Goal: Information Seeking & Learning: Check status

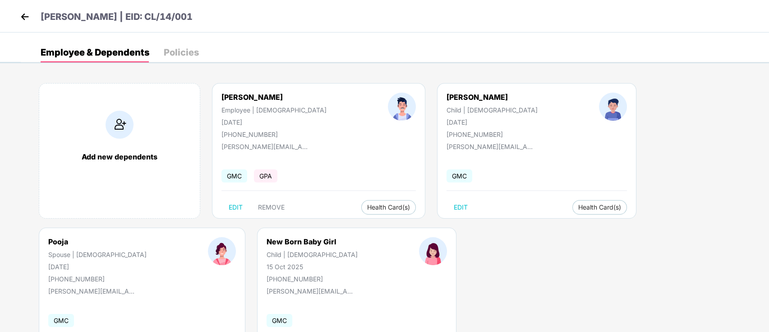
click at [30, 16] on img at bounding box center [25, 17] width 14 height 14
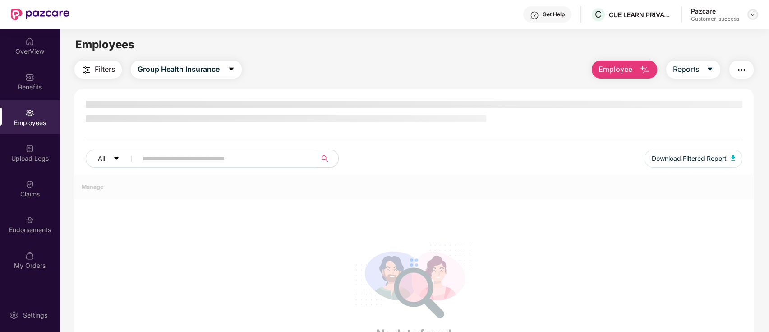
click at [749, 13] on img at bounding box center [752, 14] width 7 height 7
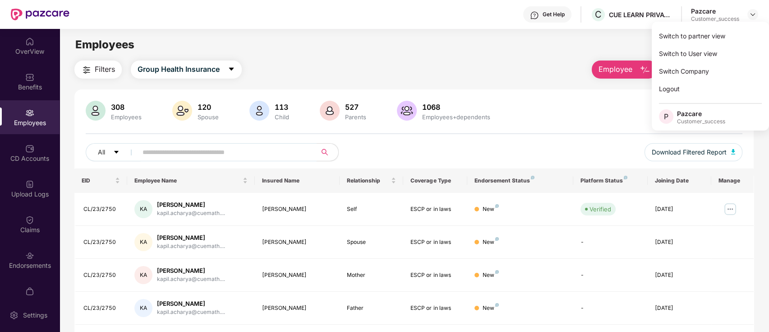
click at [288, 153] on input "text" at bounding box center [224, 152] width 162 height 14
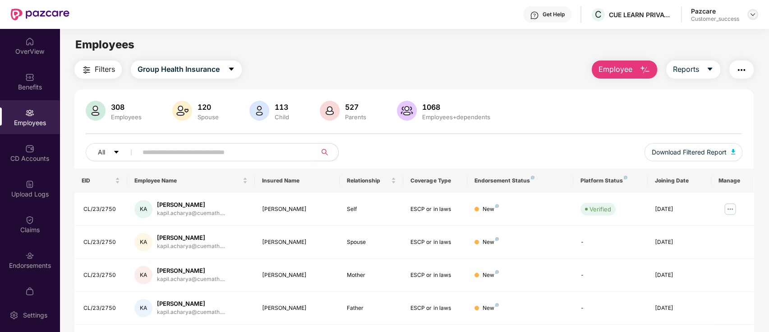
click at [754, 15] on img at bounding box center [752, 14] width 7 height 7
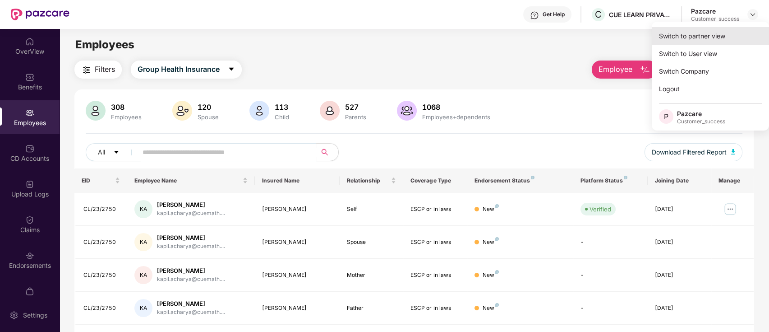
click at [700, 39] on div "Switch to partner view" at bounding box center [710, 36] width 117 height 18
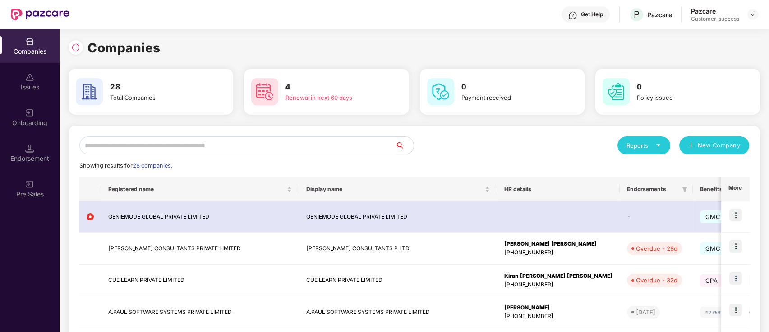
click at [257, 145] on input "text" at bounding box center [237, 145] width 316 height 18
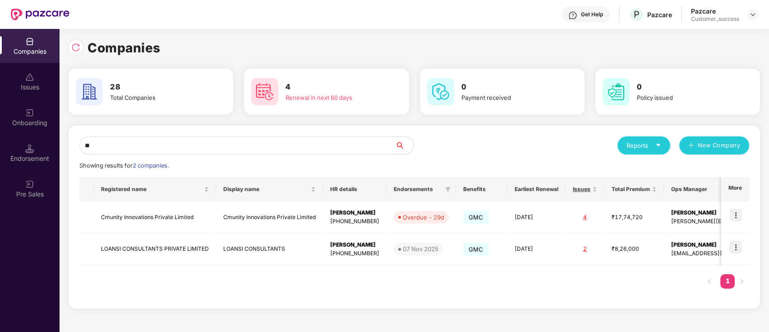
type input "*"
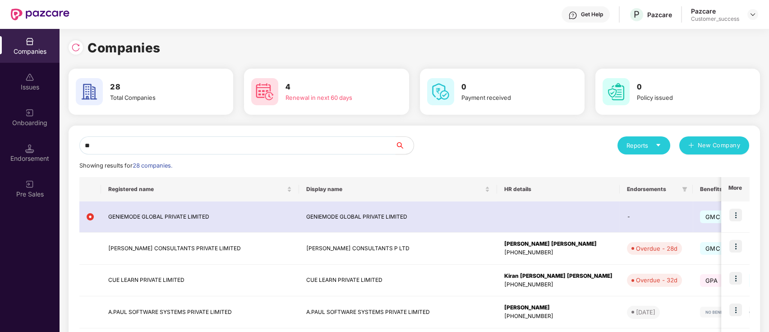
type input "*"
click at [733, 281] on img at bounding box center [735, 278] width 13 height 13
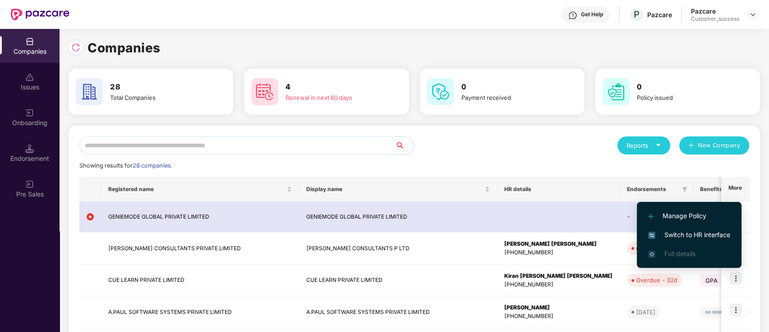
click at [678, 232] on span "Switch to HR interface" at bounding box center [689, 235] width 82 height 10
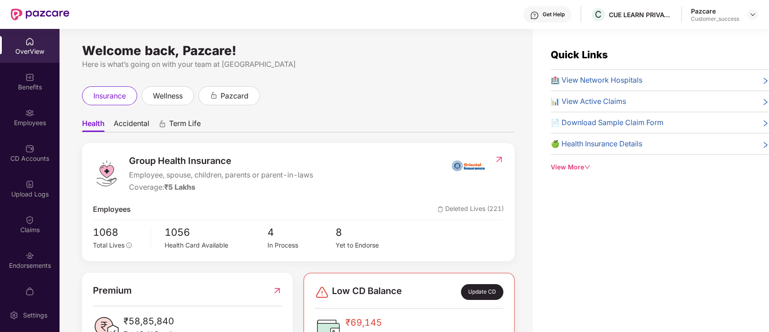
click at [146, 126] on span "Accidental" at bounding box center [132, 125] width 36 height 13
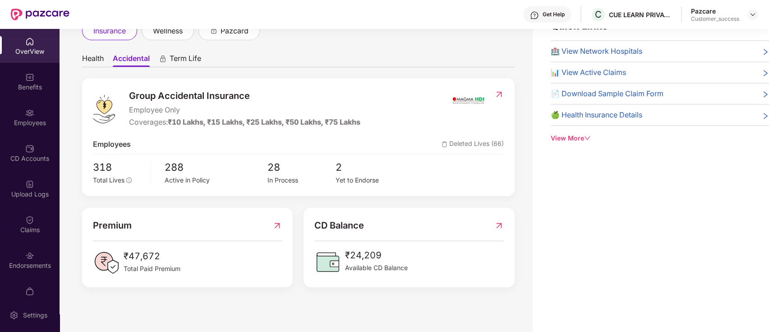
scroll to position [26, 0]
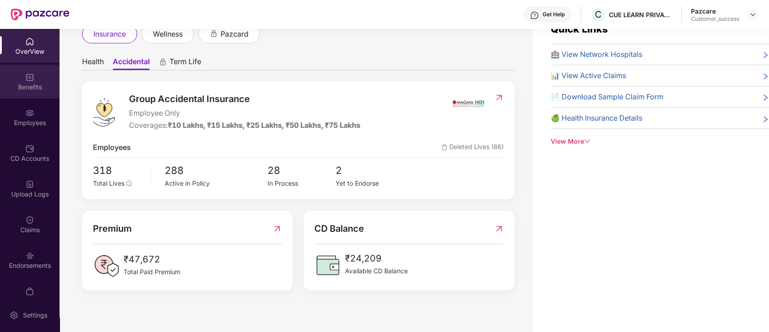
click at [21, 83] on div "Benefits" at bounding box center [30, 87] width 60 height 9
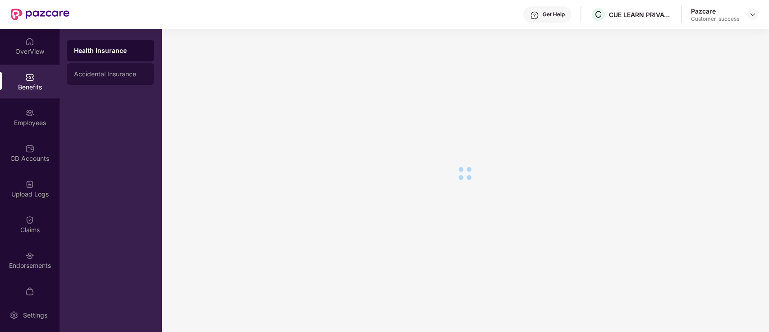
click at [120, 77] on div "Accidental Insurance" at bounding box center [110, 73] width 73 height 7
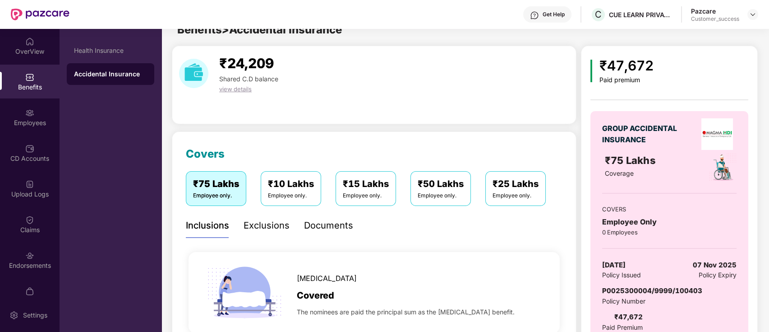
scroll to position [26, 0]
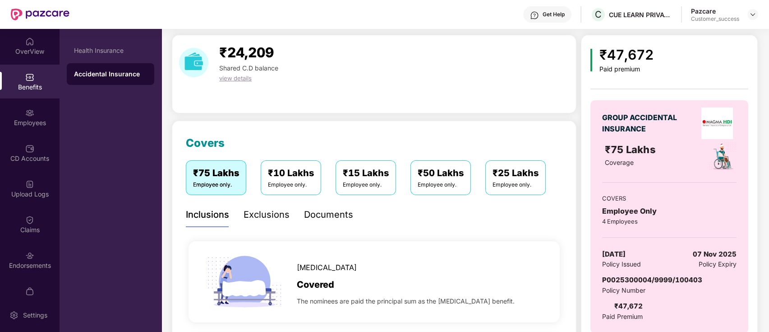
click at [332, 220] on div "Documents" at bounding box center [328, 214] width 49 height 14
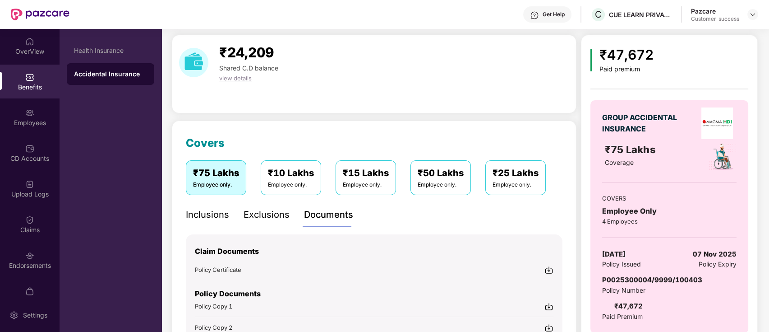
scroll to position [161, 0]
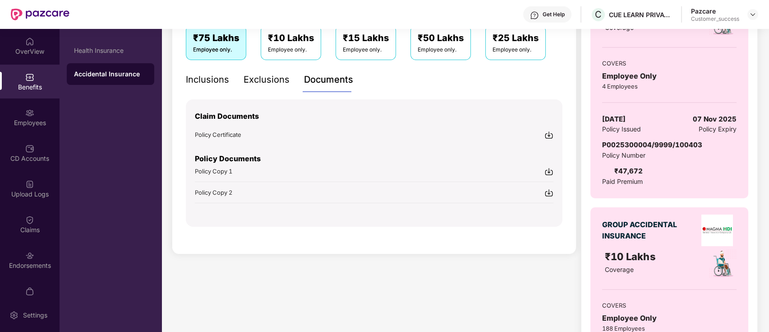
click at [550, 189] on img at bounding box center [548, 192] width 9 height 9
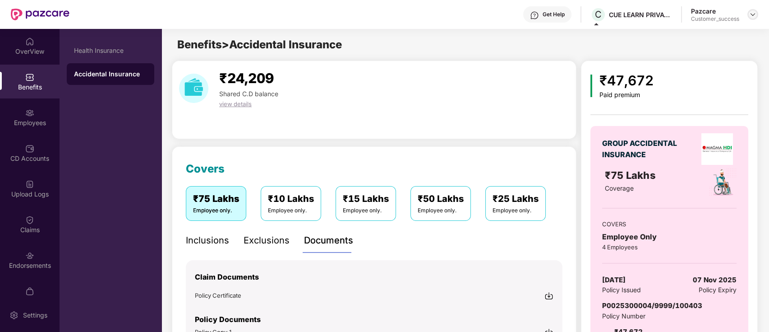
click at [751, 14] on img at bounding box center [752, 14] width 7 height 7
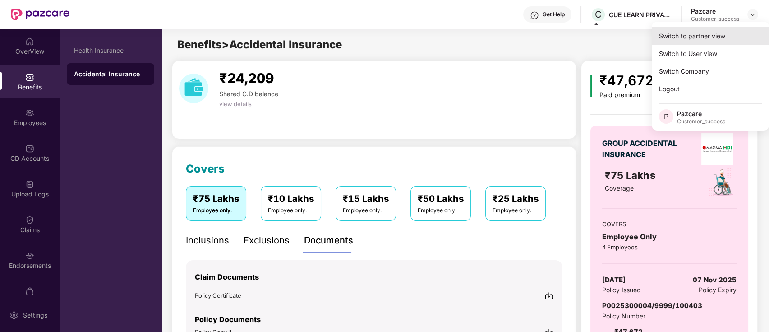
click at [683, 34] on div "Switch to partner view" at bounding box center [710, 36] width 117 height 18
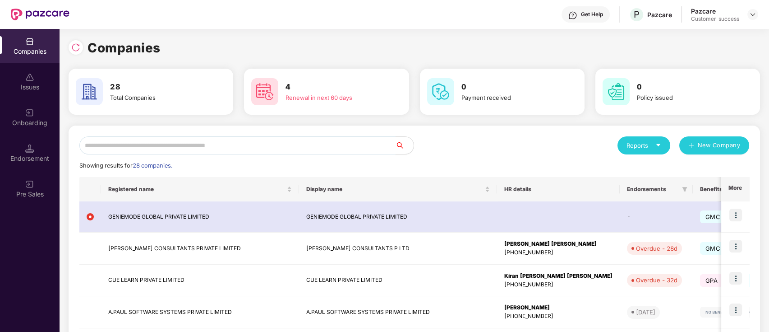
click at [214, 147] on input "text" at bounding box center [237, 145] width 316 height 18
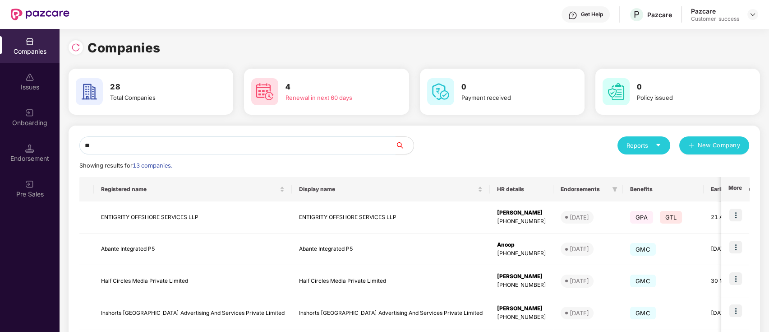
type input "*"
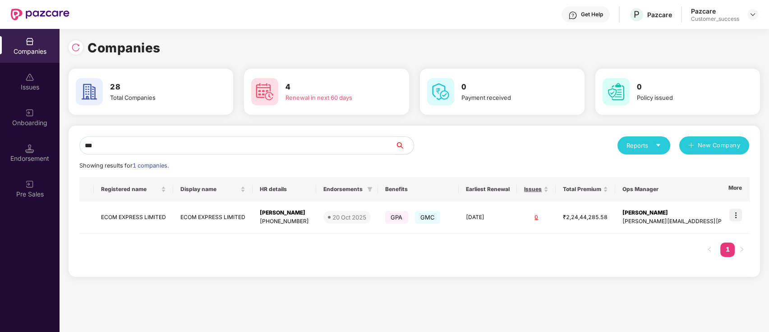
type input "***"
click at [733, 215] on img at bounding box center [735, 214] width 13 height 13
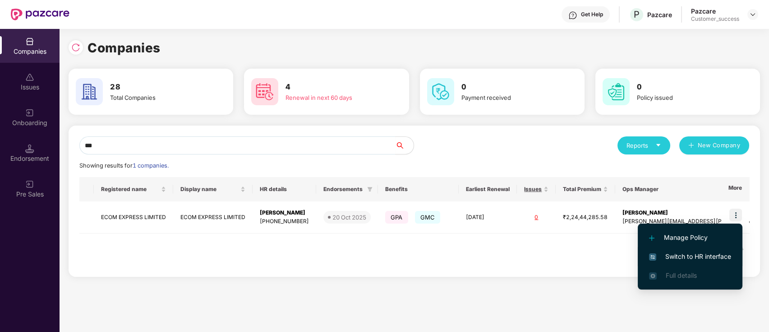
click at [680, 256] on span "Switch to HR interface" at bounding box center [690, 256] width 82 height 10
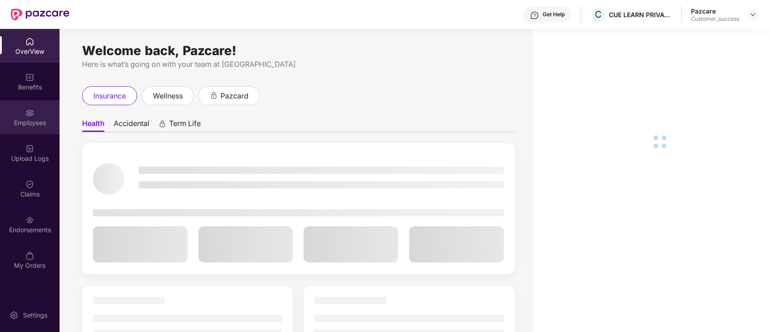
click at [23, 119] on div "Employees" at bounding box center [30, 122] width 60 height 9
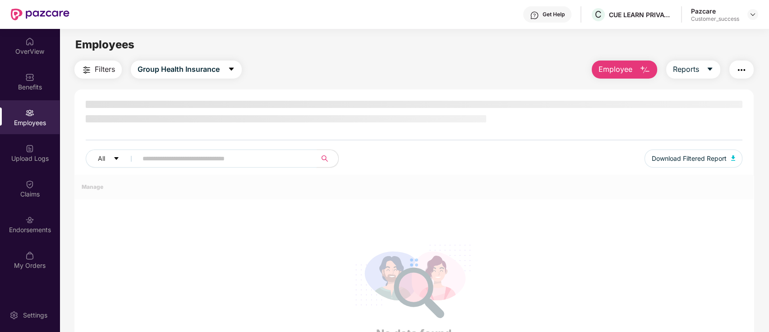
click at [184, 157] on input "text" at bounding box center [224, 159] width 162 height 14
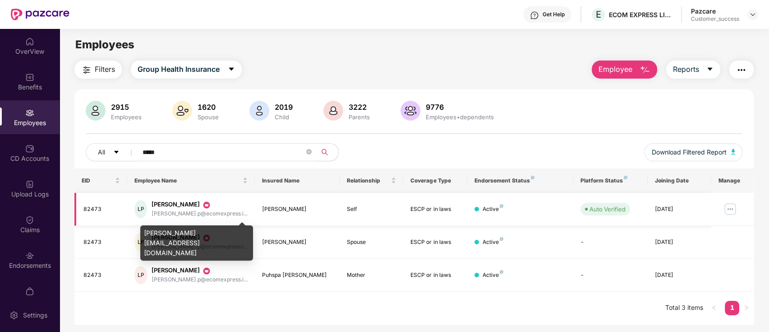
type input "*****"
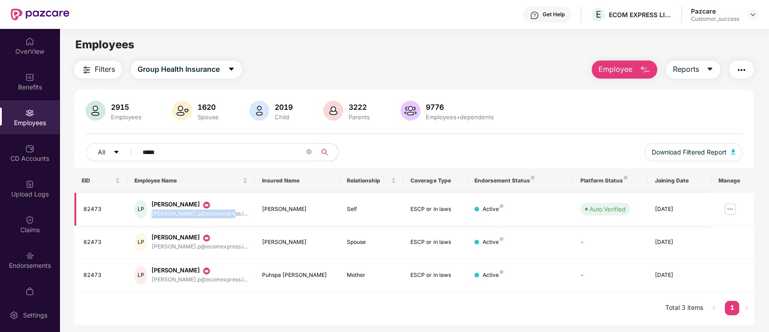
copy div "[PERSON_NAME].p@ecomexpress.i..."
drag, startPoint x: 157, startPoint y: 213, endPoint x: 226, endPoint y: 219, distance: 70.1
click at [226, 219] on td "LP [PERSON_NAME] [PERSON_NAME].p@ecomexpress.i..." at bounding box center [190, 209] width 127 height 33
click at [747, 14] on div "Pazcare Customer_success" at bounding box center [724, 15] width 67 height 16
click at [752, 15] on img at bounding box center [752, 14] width 7 height 7
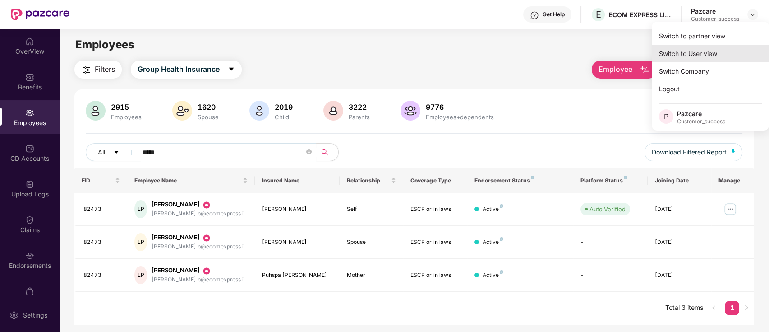
click at [708, 49] on div "Switch to User view" at bounding box center [710, 54] width 117 height 18
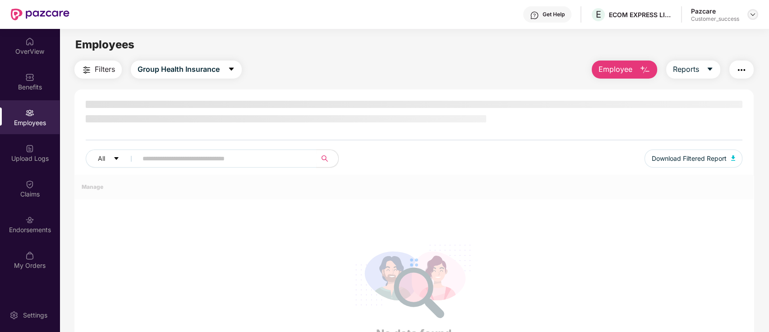
click at [753, 16] on img at bounding box center [752, 14] width 7 height 7
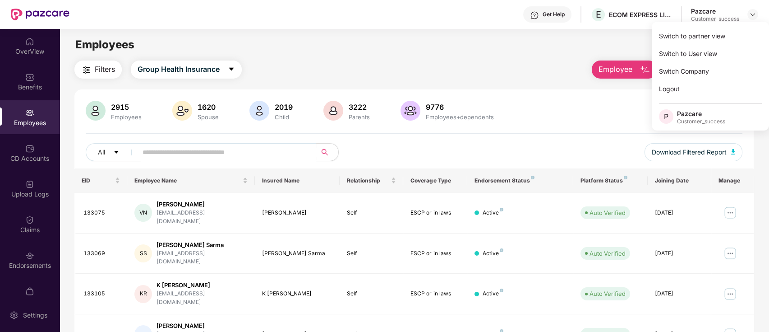
click at [715, 38] on div "Switch to partner view" at bounding box center [710, 36] width 117 height 18
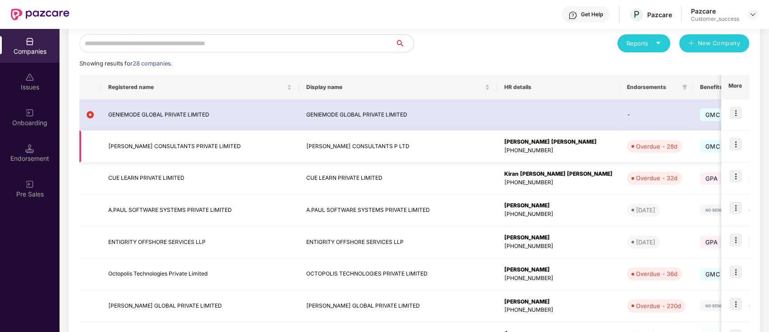
scroll to position [105, 0]
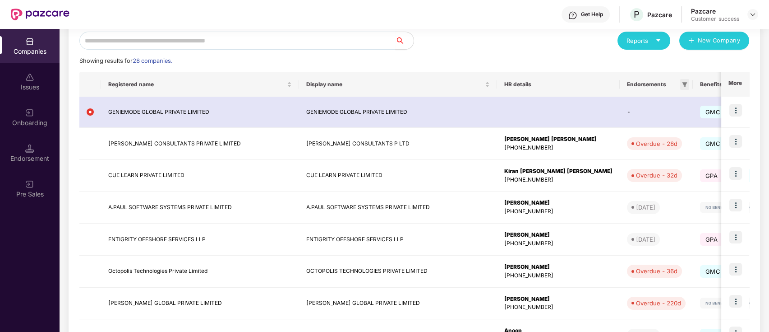
click at [682, 85] on icon "filter" at bounding box center [684, 84] width 5 height 5
click at [599, 61] on div "Showing results for 28 companies." at bounding box center [414, 60] width 670 height 9
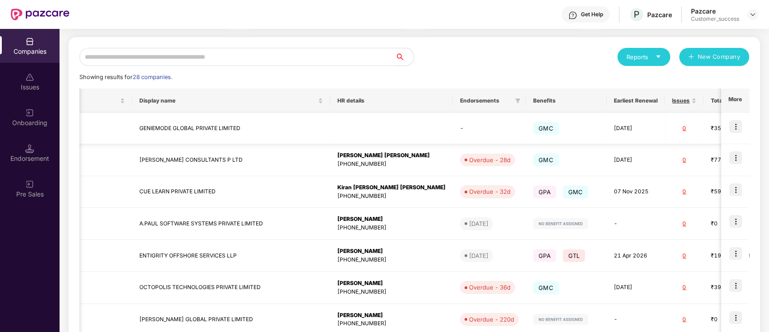
scroll to position [87, 0]
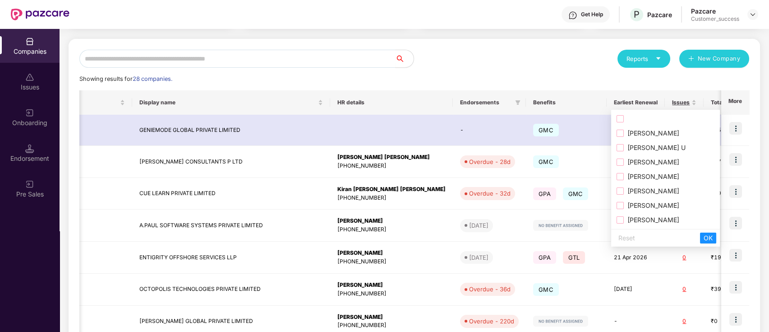
click at [645, 134] on span "[PERSON_NAME]" at bounding box center [651, 133] width 55 height 8
click at [704, 240] on span "OK" at bounding box center [708, 238] width 9 height 10
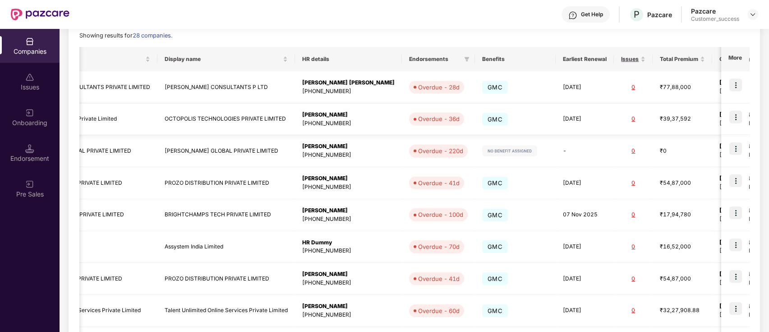
scroll to position [0, 106]
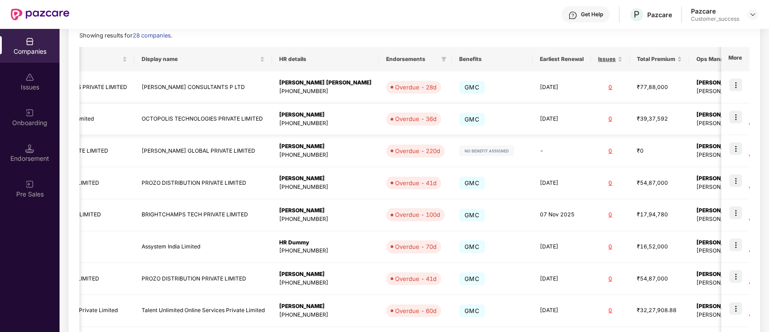
click at [736, 112] on img at bounding box center [735, 117] width 13 height 13
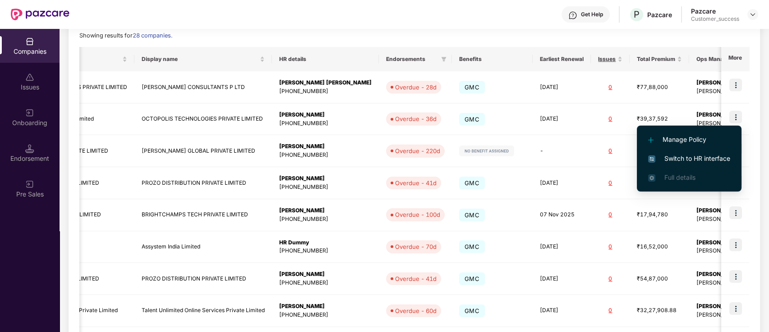
click at [511, 42] on div "Reports New Company Showing results for 28 companies. Registered name Display n…" at bounding box center [414, 214] width 670 height 416
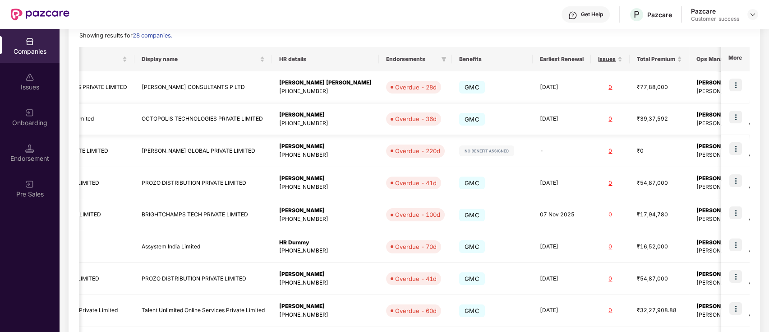
scroll to position [0, 0]
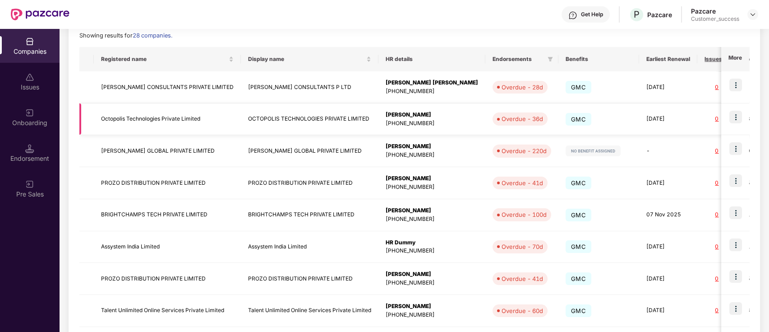
click at [196, 117] on td "Octopolis Technologies Private Limited" at bounding box center [167, 119] width 147 height 32
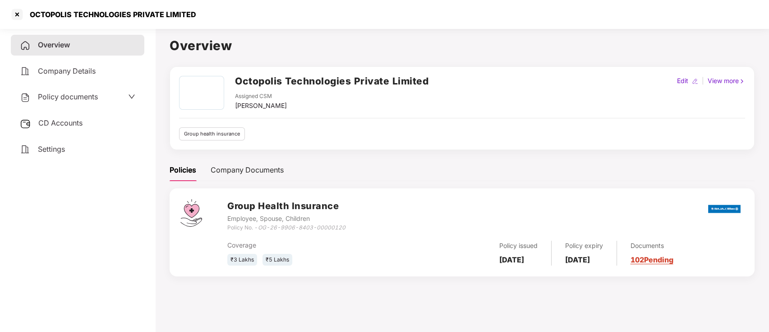
click at [254, 206] on h3 "Group Health Insurance" at bounding box center [286, 206] width 118 height 14
click at [68, 67] on span "Company Details" at bounding box center [67, 70] width 58 height 9
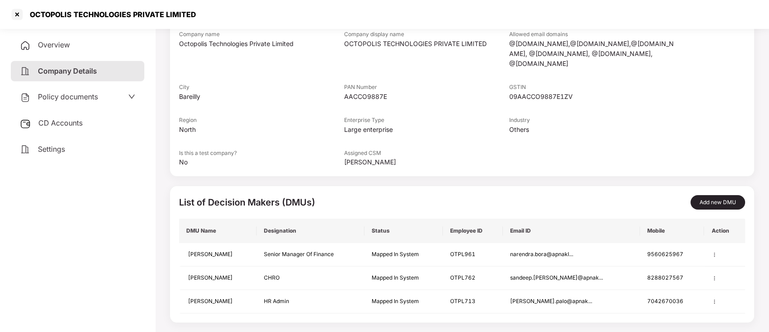
scroll to position [106, 0]
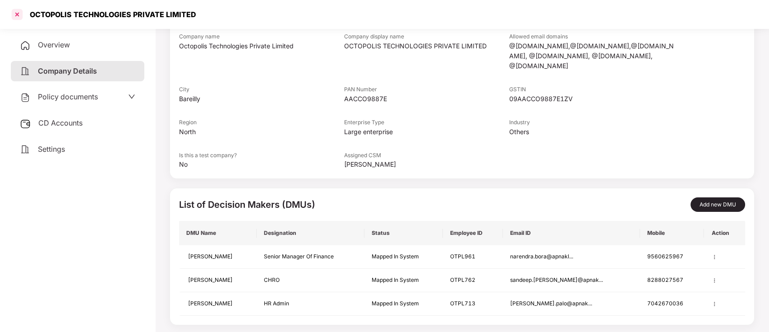
click at [18, 16] on div at bounding box center [17, 14] width 14 height 14
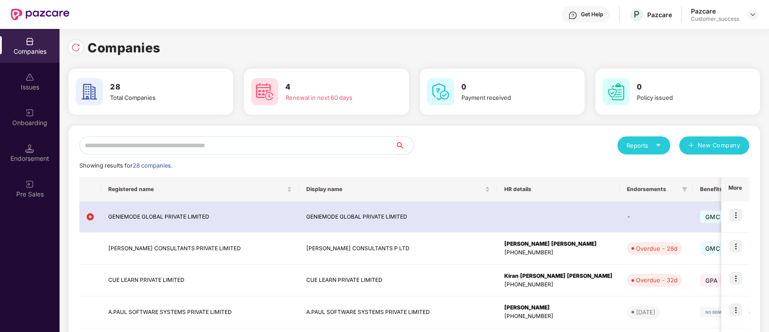
scroll to position [0, 0]
click at [280, 142] on input "text" at bounding box center [237, 145] width 316 height 18
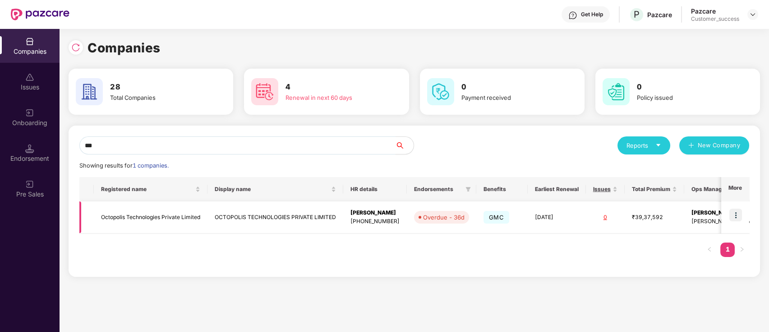
type input "***"
click at [742, 215] on img at bounding box center [735, 214] width 13 height 13
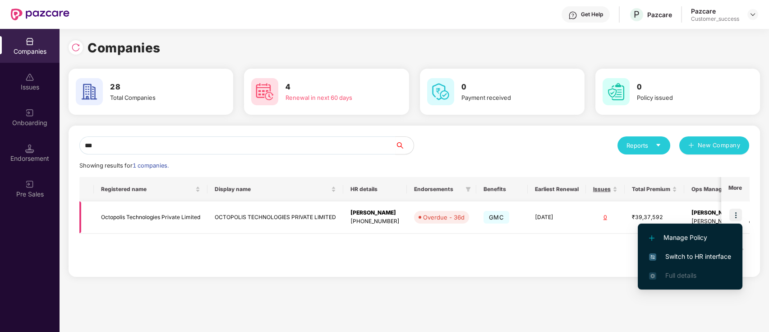
click at [168, 213] on td "Octopolis Technologies Private Limited" at bounding box center [151, 217] width 114 height 32
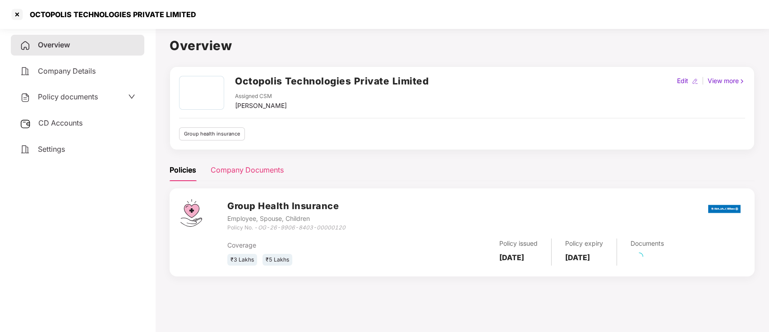
click at [240, 170] on div "Company Documents" at bounding box center [247, 169] width 73 height 11
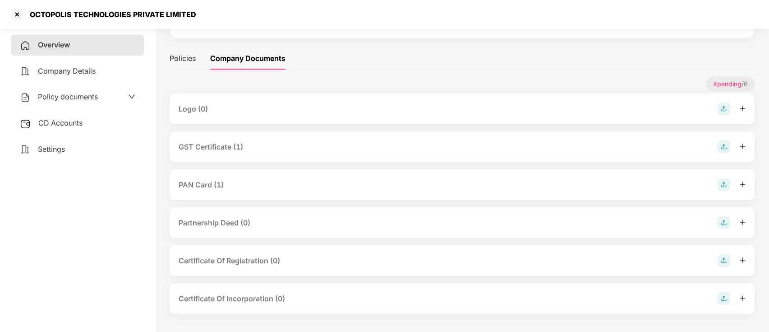
scroll to position [109, 0]
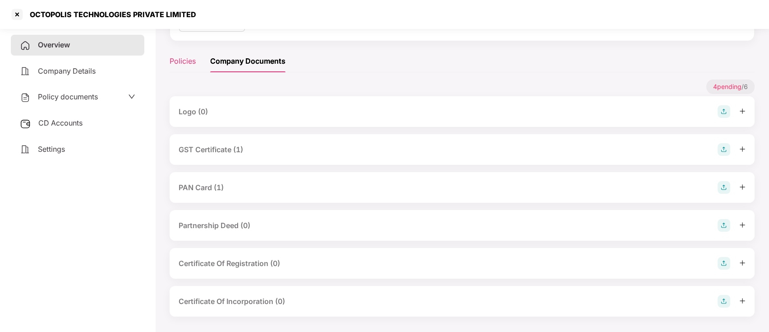
click at [190, 70] on div "Policies" at bounding box center [183, 61] width 26 height 22
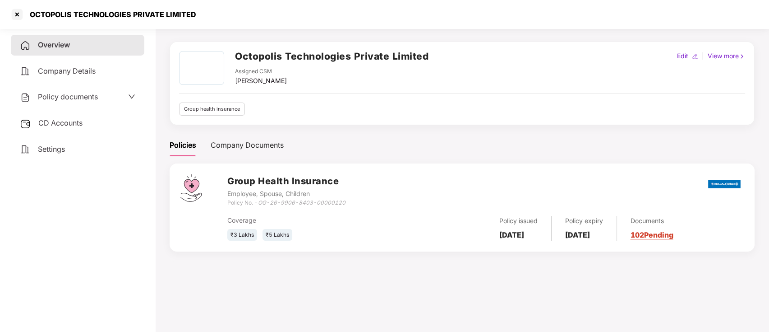
scroll to position [25, 0]
click at [53, 79] on div "Company Details" at bounding box center [78, 71] width 134 height 21
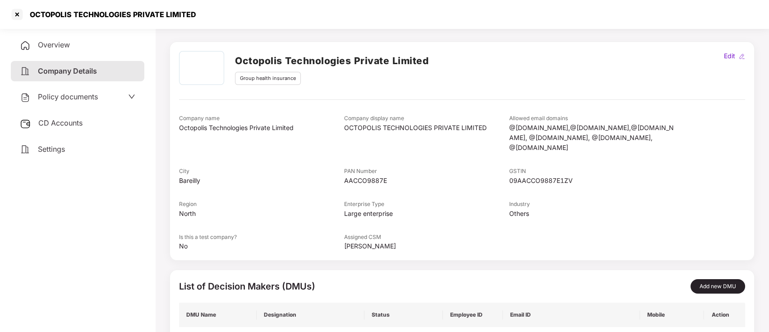
scroll to position [109, 0]
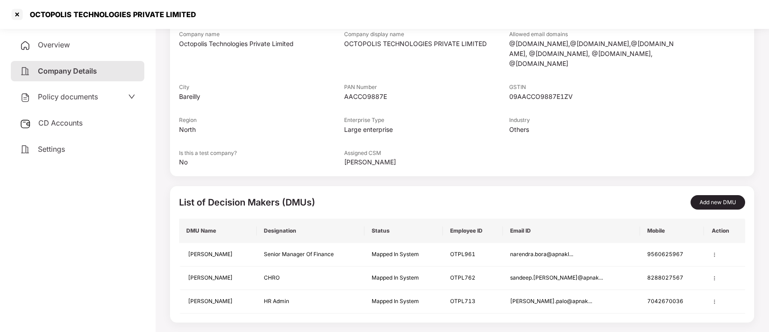
click at [83, 94] on span "Policy documents" at bounding box center [68, 96] width 60 height 9
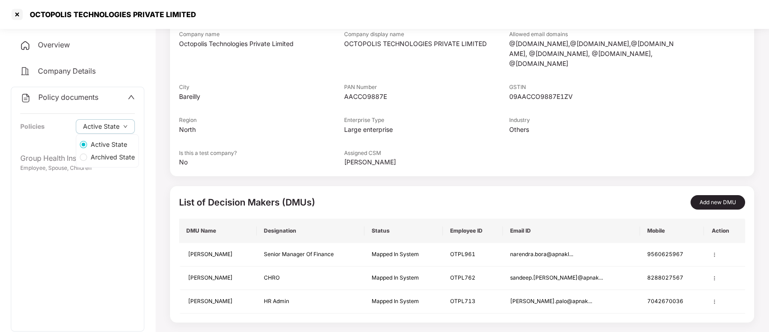
click at [77, 162] on label "Archived State" at bounding box center [107, 157] width 62 height 13
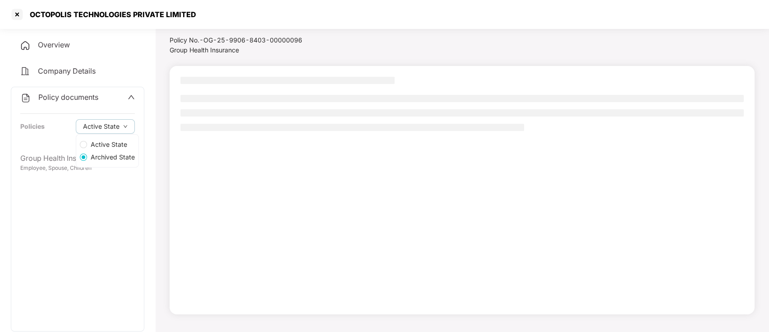
click at [79, 151] on label "Archived State" at bounding box center [107, 157] width 62 height 13
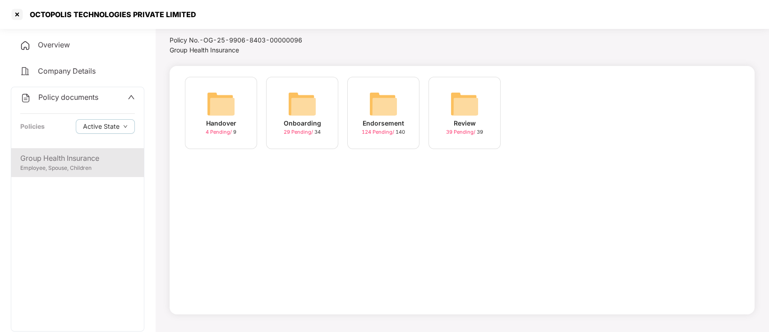
click at [53, 164] on div "Employee, Spouse, Children" at bounding box center [77, 168] width 115 height 9
click at [469, 99] on img at bounding box center [464, 103] width 29 height 29
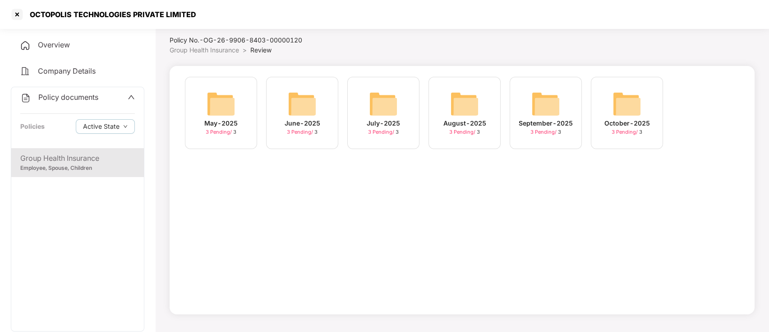
click at [126, 95] on div "Policy documents" at bounding box center [77, 98] width 115 height 12
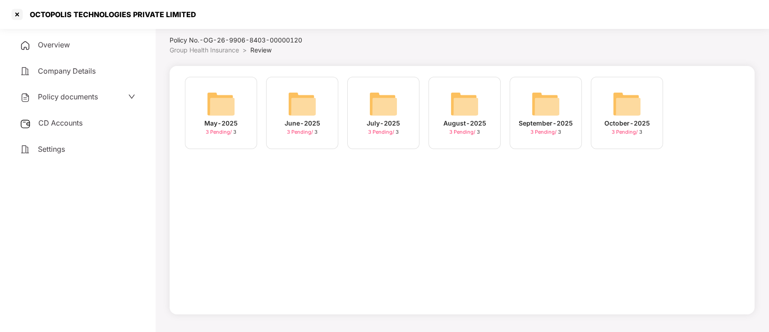
click at [67, 47] on span "Overview" at bounding box center [54, 44] width 32 height 9
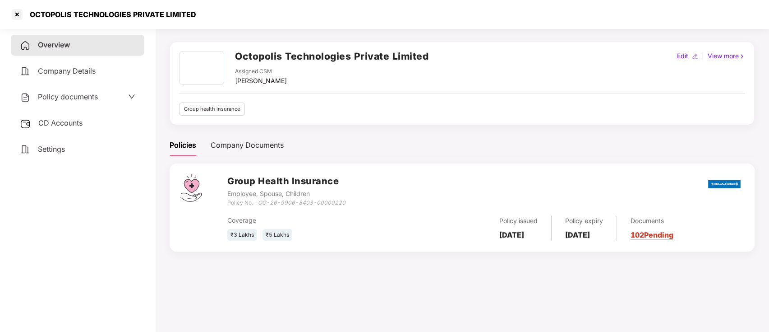
click at [722, 54] on div "View more" at bounding box center [726, 56] width 41 height 10
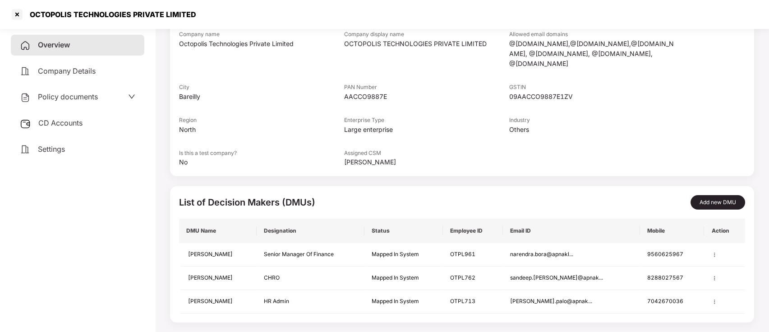
scroll to position [0, 0]
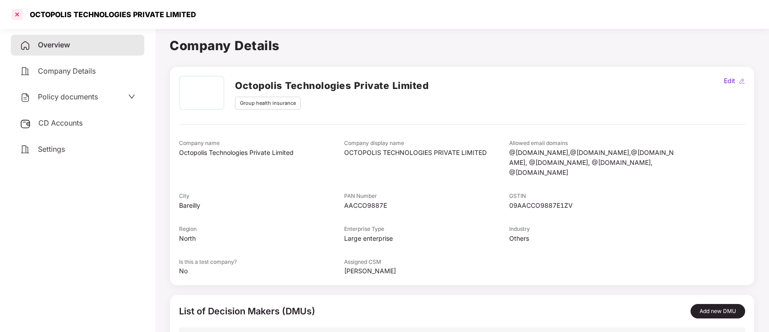
click at [15, 17] on div at bounding box center [17, 14] width 14 height 14
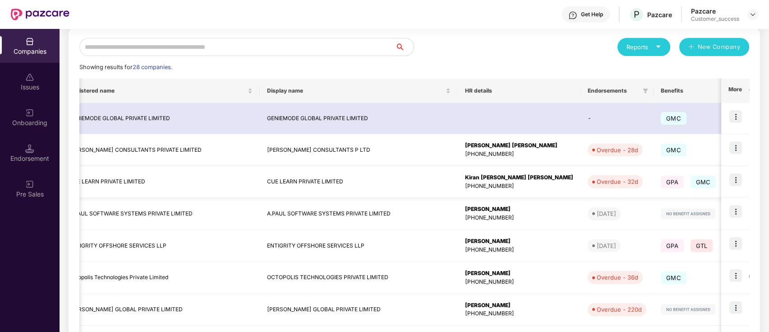
scroll to position [0, 25]
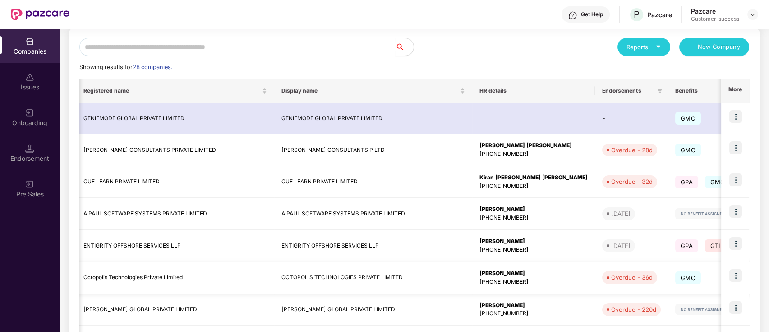
click at [735, 273] on img at bounding box center [735, 275] width 13 height 13
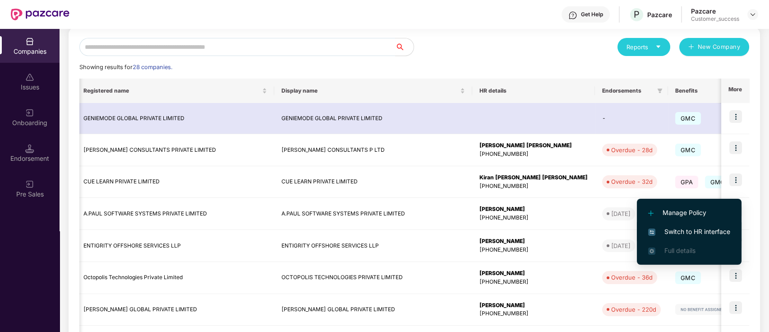
click at [705, 229] on span "Switch to HR interface" at bounding box center [689, 231] width 82 height 10
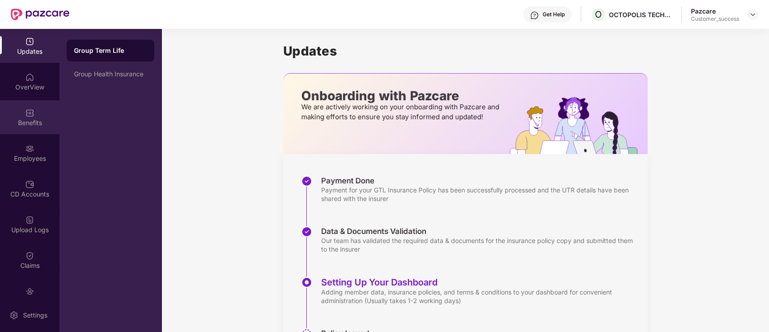
click at [25, 118] on div "Benefits" at bounding box center [30, 122] width 60 height 9
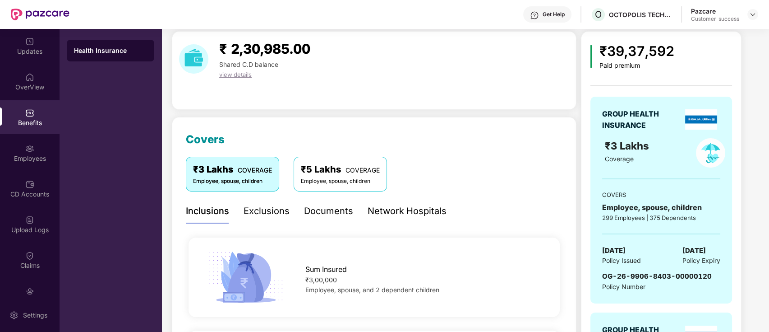
scroll to position [31, 0]
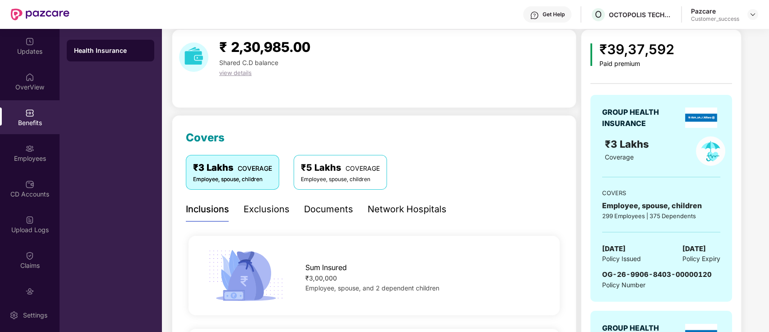
click at [328, 211] on div "Documents" at bounding box center [328, 209] width 49 height 14
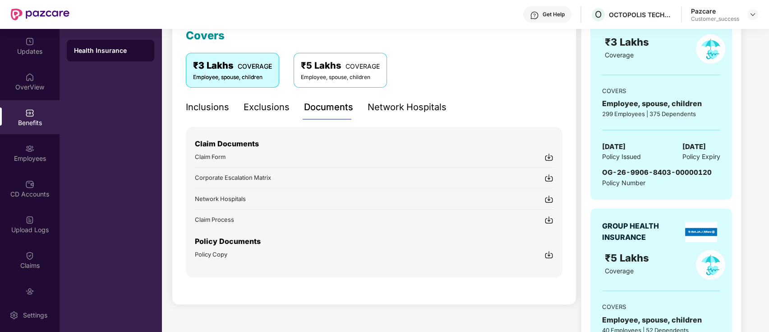
scroll to position [132, 0]
click at [550, 251] on img at bounding box center [548, 255] width 9 height 9
click at [561, 54] on div "₹3 Lakhs COVERAGE Employee, spouse, children ₹5 Lakhs COVERAGE Employee, spouse…" at bounding box center [374, 71] width 377 height 34
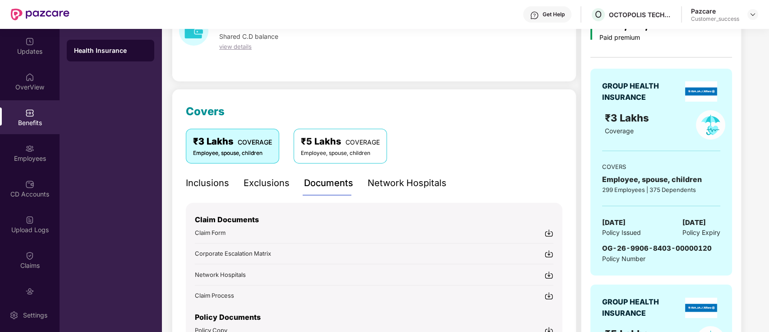
scroll to position [0, 0]
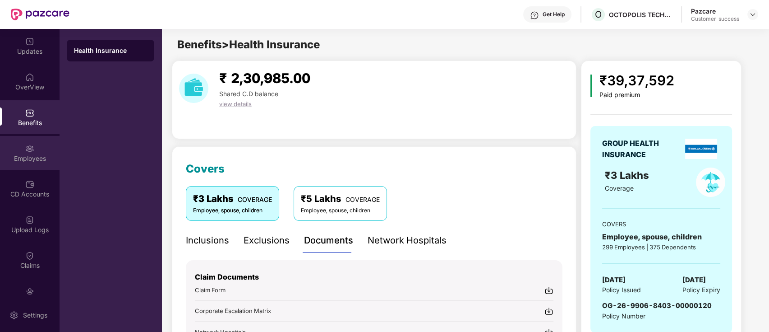
click at [34, 152] on div "Employees" at bounding box center [30, 153] width 60 height 34
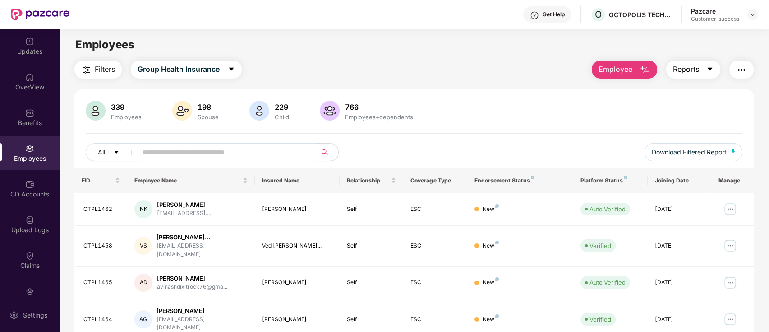
click at [687, 62] on button "Reports" at bounding box center [693, 69] width 54 height 18
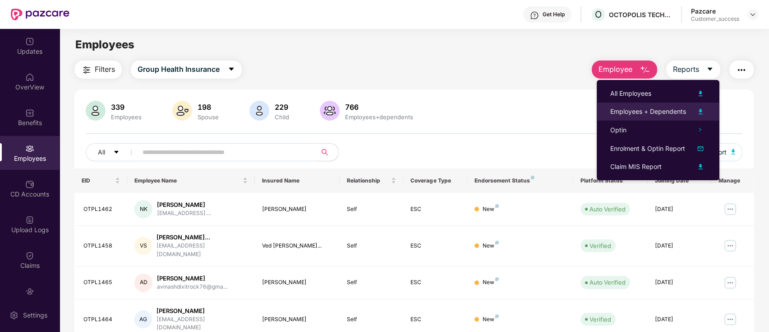
click at [703, 109] on img at bounding box center [700, 111] width 11 height 11
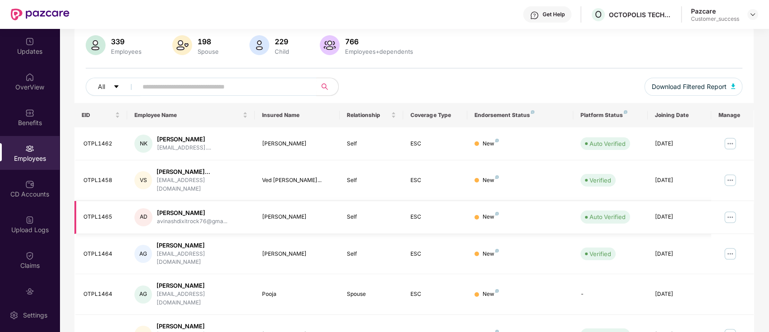
scroll to position [63, 0]
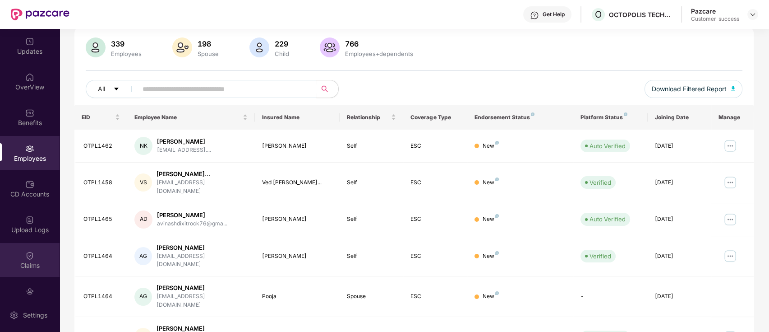
click at [14, 269] on div "Claims" at bounding box center [30, 265] width 60 height 9
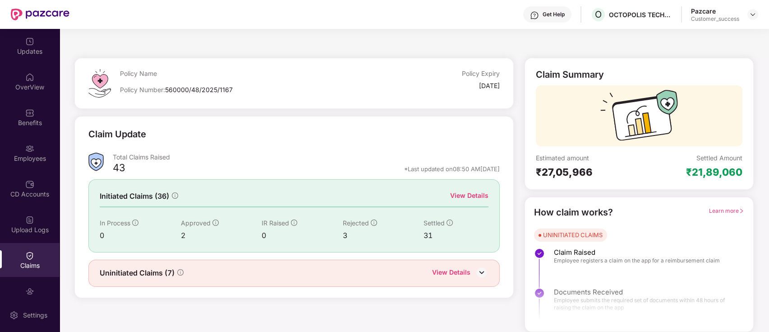
scroll to position [20, 0]
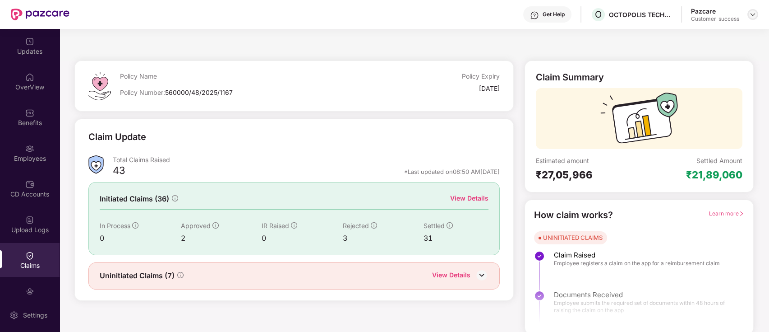
click at [752, 14] on img at bounding box center [752, 14] width 7 height 7
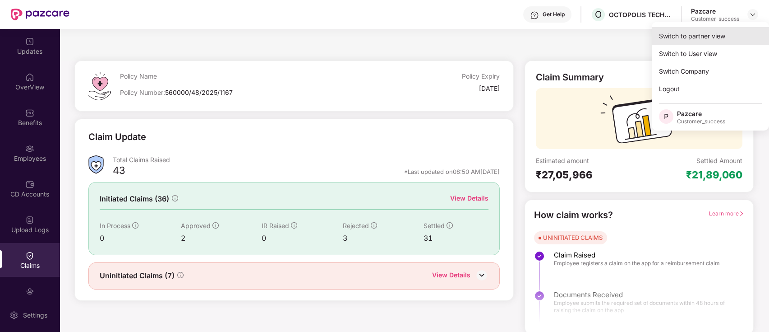
click at [711, 38] on div "Switch to partner view" at bounding box center [710, 36] width 117 height 18
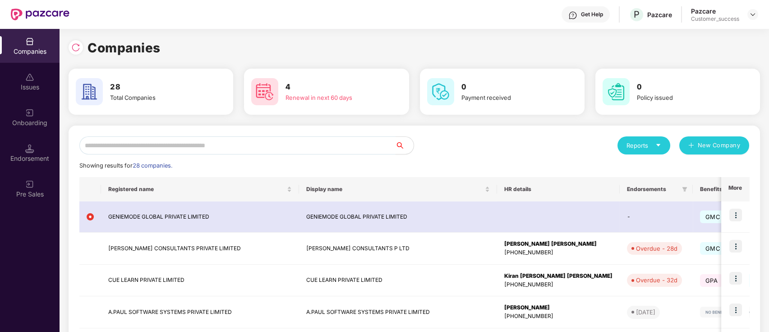
click at [319, 146] on input "text" at bounding box center [237, 145] width 316 height 18
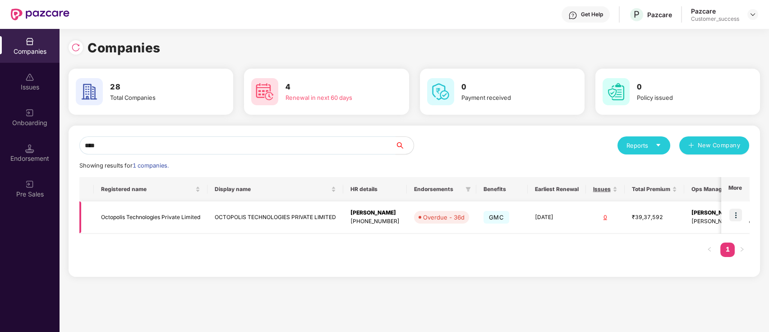
type input "****"
click at [177, 217] on td "Octopolis Technologies Private Limited" at bounding box center [151, 217] width 114 height 32
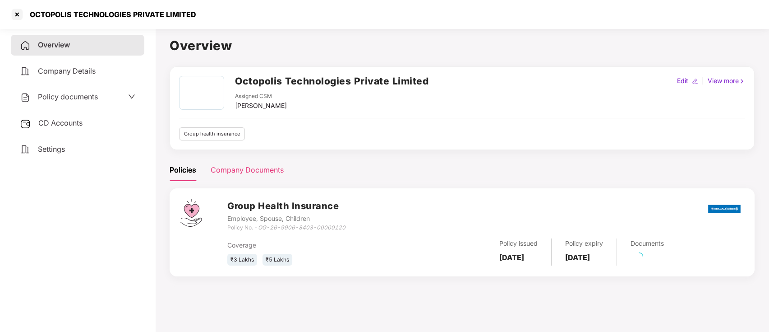
click at [255, 172] on div "Company Documents" at bounding box center [247, 169] width 73 height 11
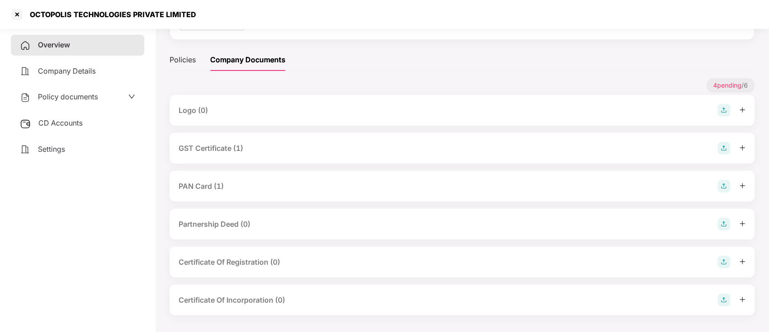
scroll to position [0, 0]
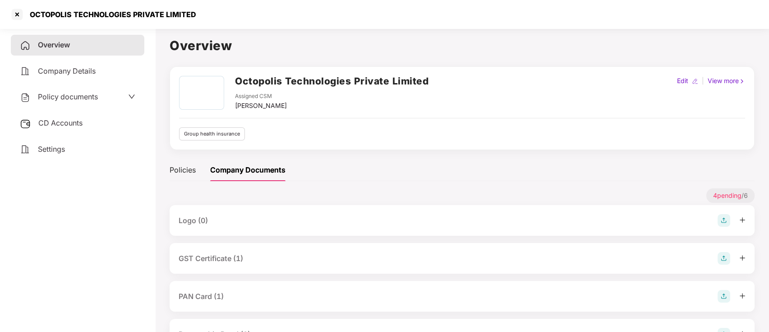
click at [733, 80] on div "View more" at bounding box center [726, 81] width 41 height 10
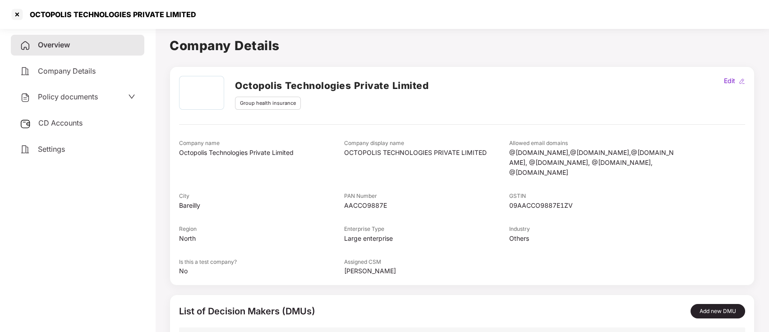
click at [72, 93] on span "Policy documents" at bounding box center [68, 96] width 60 height 9
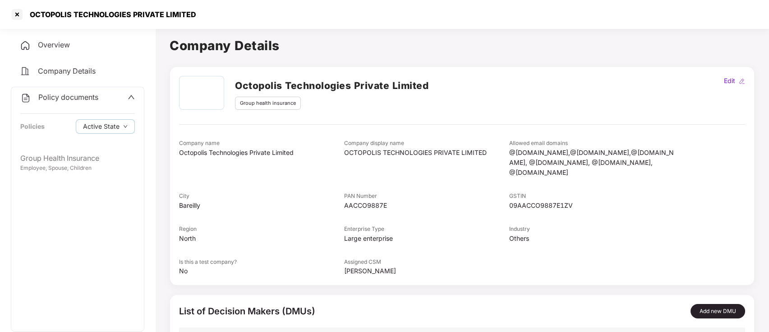
click at [72, 93] on span "Policy documents" at bounding box center [68, 96] width 60 height 9
click at [18, 17] on div at bounding box center [17, 14] width 14 height 14
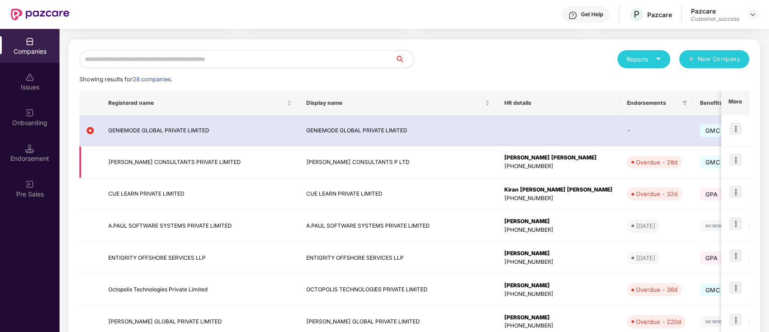
scroll to position [85, 0]
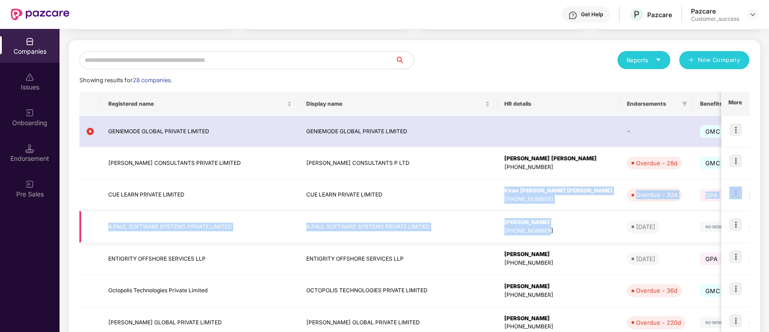
drag, startPoint x: 384, startPoint y: 184, endPoint x: 467, endPoint y: 226, distance: 93.6
click at [467, 226] on tbody "GENIEMODE GLOBAL PRIVATE LIMITED GENIEMODE GLOBAL PRIVATE LIMITED - GMC [DATE] …" at bounding box center [617, 275] width 1076 height 318
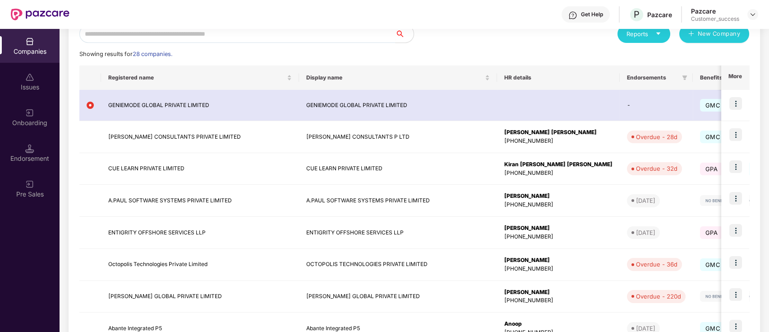
click at [494, 45] on div "Reports New Company Showing results for 28 companies. Registered name Display n…" at bounding box center [414, 232] width 670 height 415
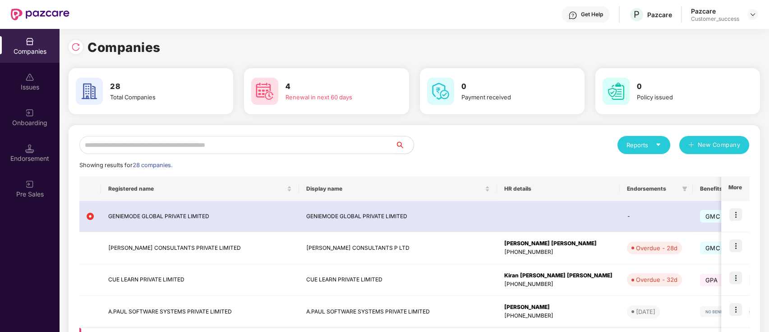
scroll to position [0, 0]
click at [216, 145] on input "text" at bounding box center [237, 145] width 316 height 18
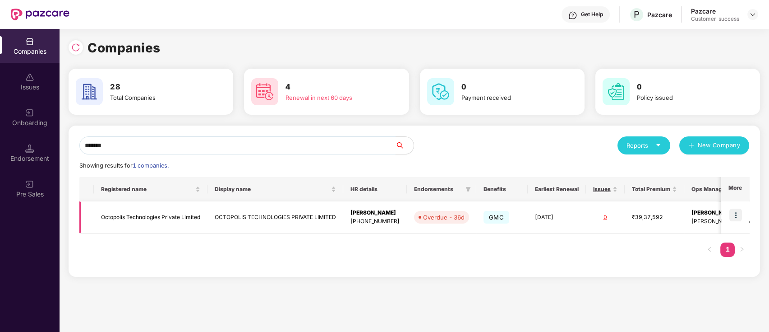
type input "*******"
click at [734, 214] on img at bounding box center [735, 214] width 13 height 13
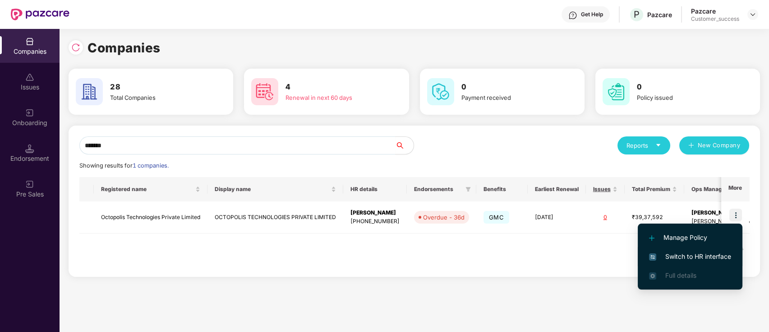
click at [703, 251] on span "Switch to HR interface" at bounding box center [690, 256] width 82 height 10
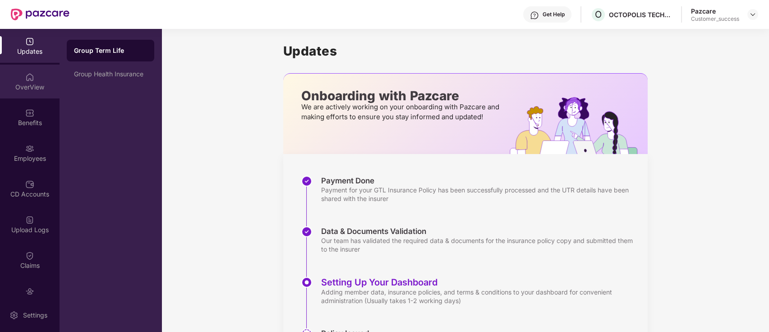
click at [36, 88] on div "OverView" at bounding box center [30, 87] width 60 height 9
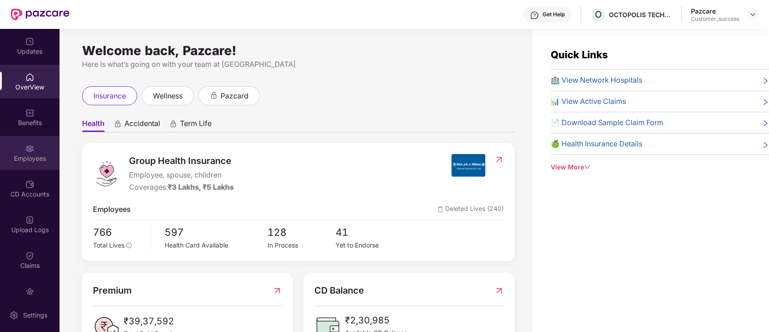
click at [37, 147] on div "Employees" at bounding box center [30, 153] width 60 height 34
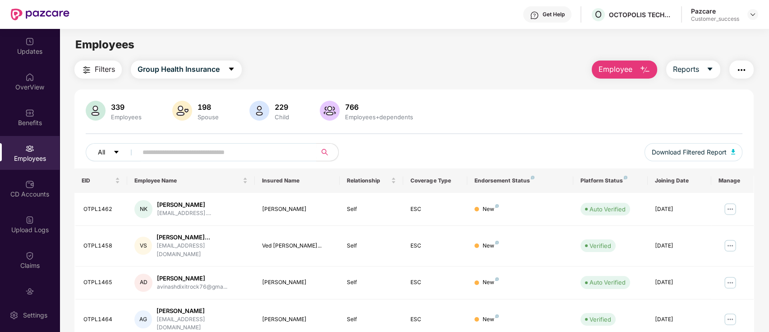
click at [120, 152] on button "All" at bounding box center [113, 152] width 55 height 18
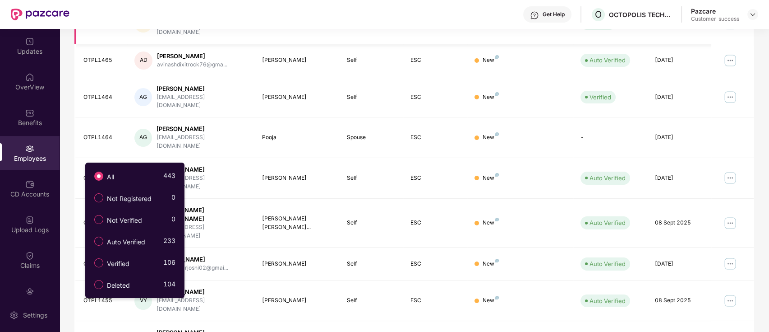
scroll to position [221, 0]
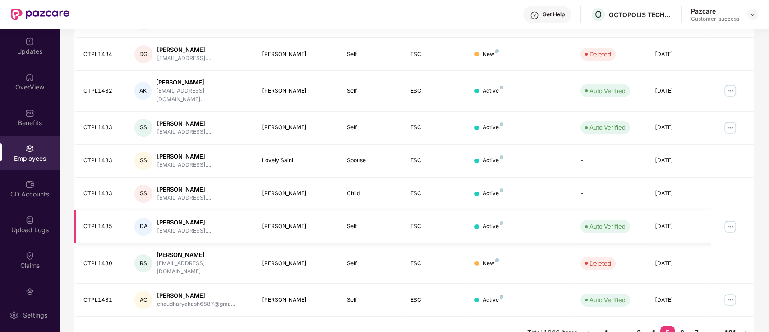
click at [726, 219] on img at bounding box center [730, 226] width 14 height 14
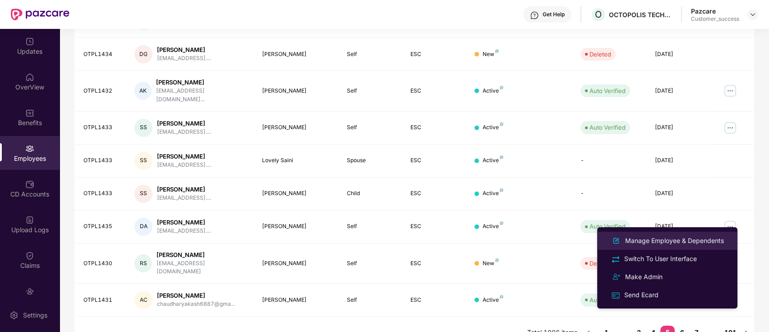
click at [686, 240] on div "Manage Employee & Dependents" at bounding box center [674, 240] width 102 height 10
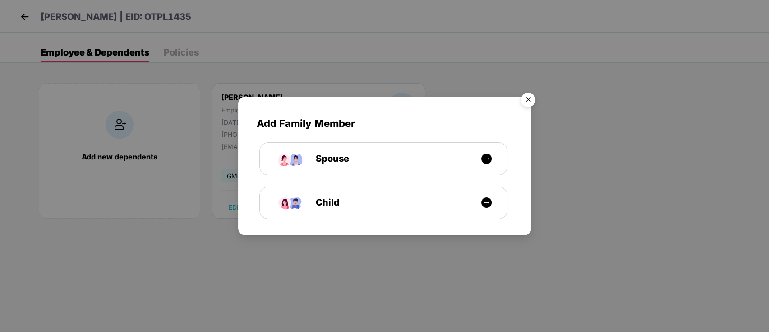
click at [527, 103] on img "Close" at bounding box center [528, 100] width 25 height 25
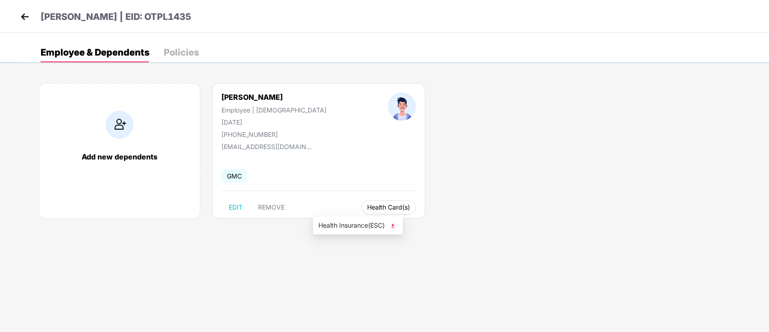
click at [367, 205] on span "Health Card(s)" at bounding box center [388, 207] width 43 height 5
click at [360, 218] on li "Health Insurance(ESC)" at bounding box center [358, 225] width 90 height 14
click at [22, 14] on img at bounding box center [25, 17] width 14 height 14
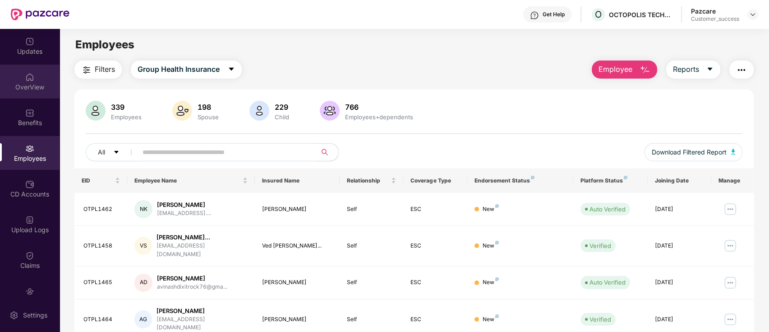
click at [16, 90] on div "OverView" at bounding box center [30, 87] width 60 height 9
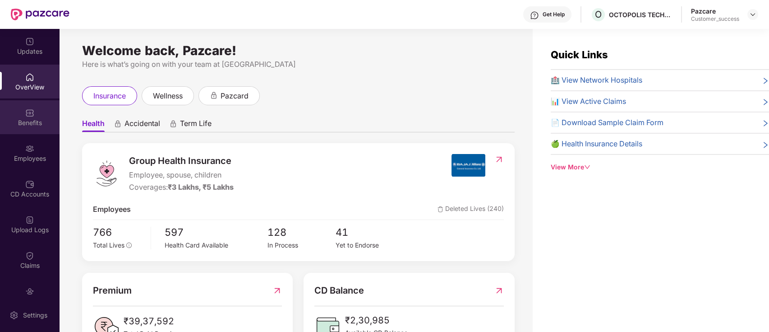
click at [34, 123] on div "Benefits" at bounding box center [30, 122] width 60 height 9
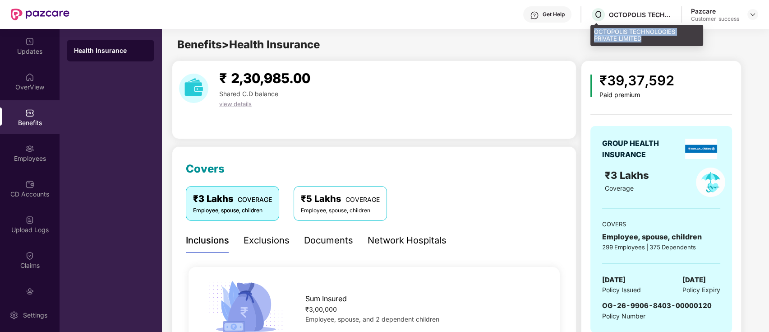
copy div "OCTOPOLIS TECHNOLOGIES PRIVATE LIMITED"
drag, startPoint x: 595, startPoint y: 29, endPoint x: 645, endPoint y: 40, distance: 51.7
click at [645, 40] on div "OCTOPOLIS TECHNOLOGIES PRIVATE LIMITED" at bounding box center [646, 35] width 113 height 21
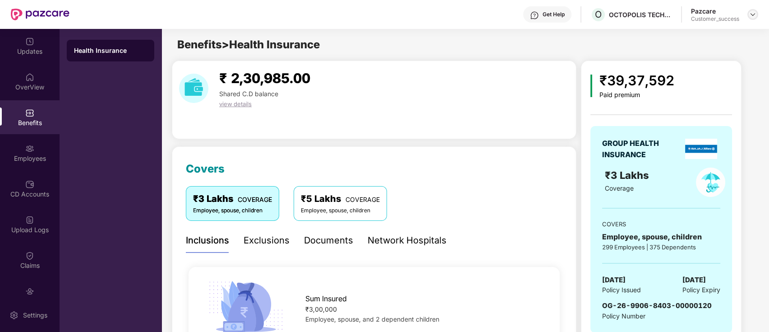
click at [751, 15] on img at bounding box center [752, 14] width 7 height 7
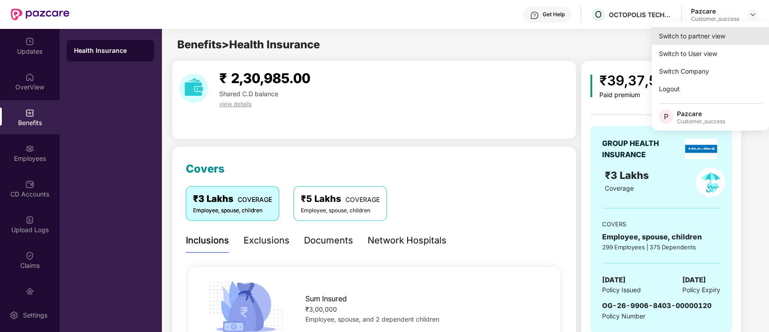
click at [688, 38] on div "Switch to partner view" at bounding box center [710, 36] width 117 height 18
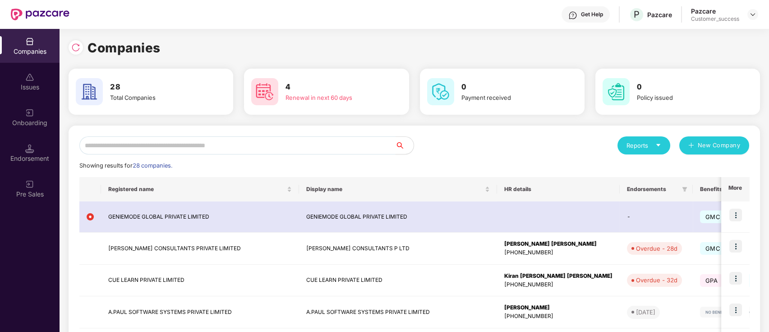
click at [292, 145] on input "text" at bounding box center [237, 145] width 316 height 18
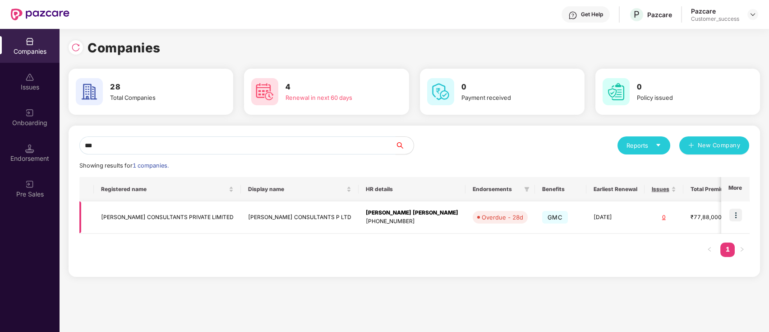
type input "***"
click at [736, 209] on img at bounding box center [735, 214] width 13 height 13
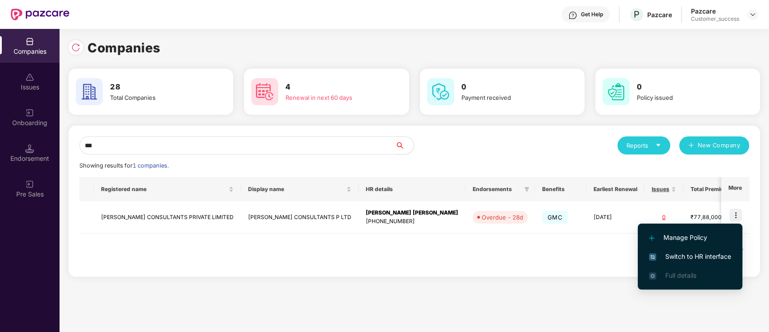
click at [661, 263] on li "Switch to HR interface" at bounding box center [690, 256] width 105 height 19
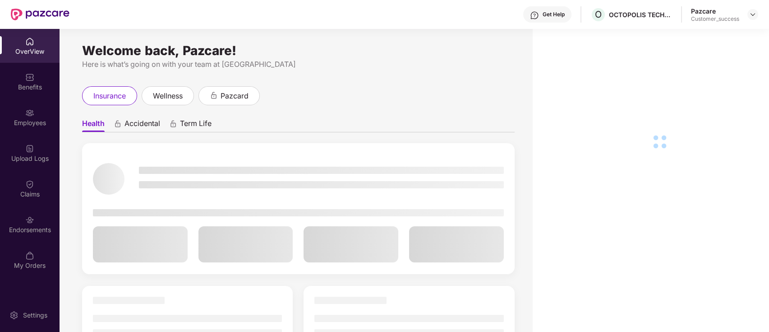
click at [22, 114] on div "Employees" at bounding box center [30, 117] width 60 height 34
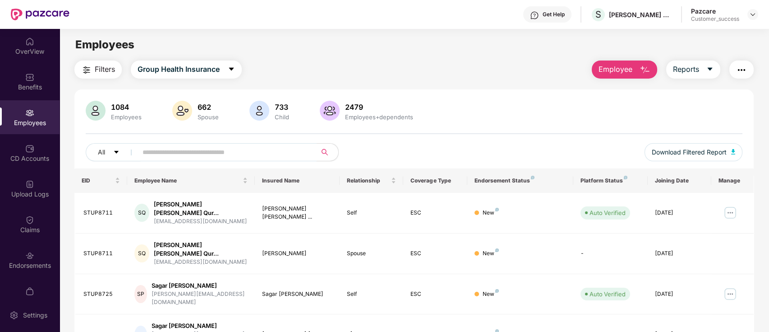
click at [222, 160] on span at bounding box center [224, 152] width 185 height 18
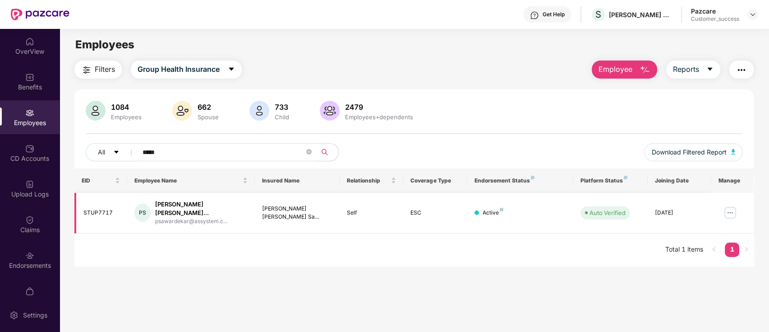
type input "*****"
click at [728, 208] on img at bounding box center [730, 212] width 14 height 14
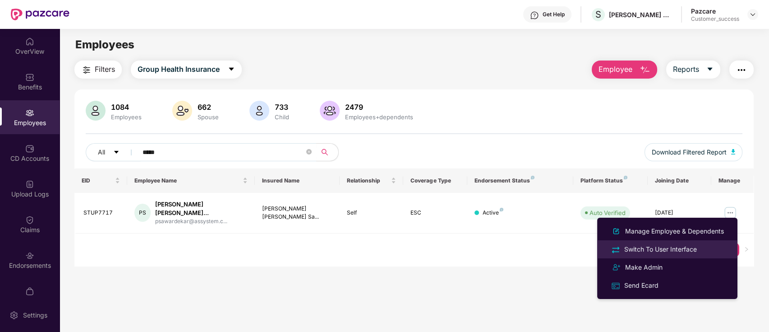
click at [658, 245] on div "Switch To User Interface" at bounding box center [660, 249] width 76 height 10
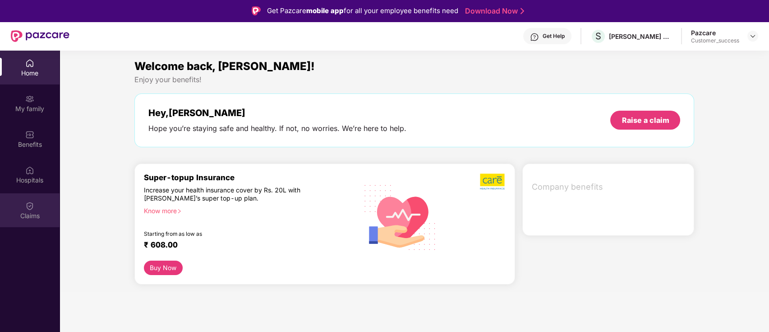
click at [35, 208] on div "Claims" at bounding box center [30, 210] width 60 height 34
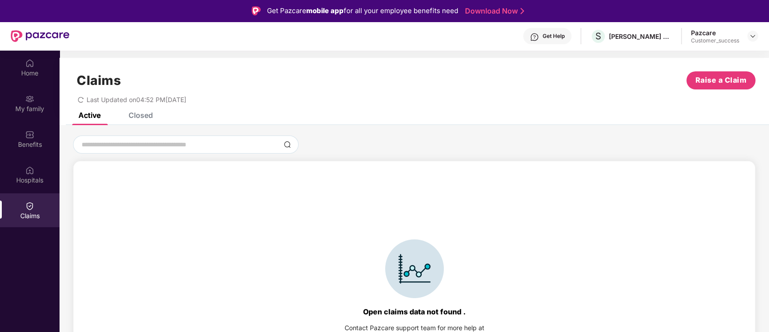
click at [153, 114] on div "Active Closed" at bounding box center [415, 118] width 710 height 13
click at [136, 120] on div "Closed" at bounding box center [134, 115] width 38 height 20
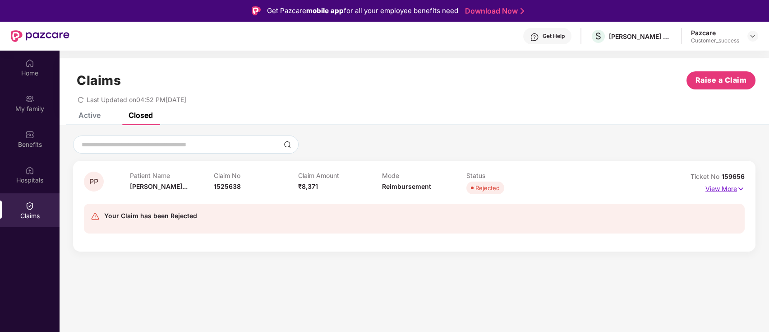
click at [728, 186] on p "View More" at bounding box center [724, 187] width 39 height 12
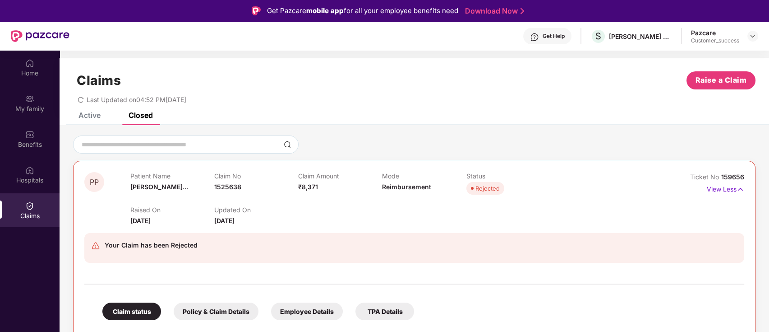
click at [97, 119] on div "Active" at bounding box center [89, 115] width 22 height 9
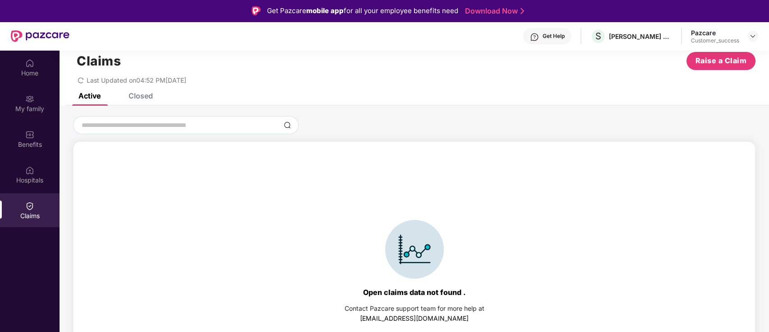
scroll to position [0, 0]
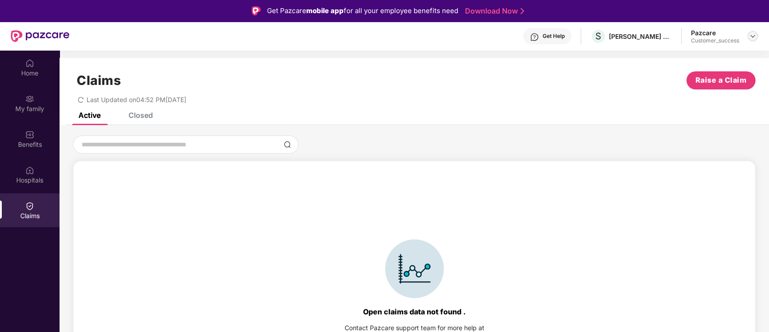
click at [752, 35] on img at bounding box center [752, 35] width 7 height 7
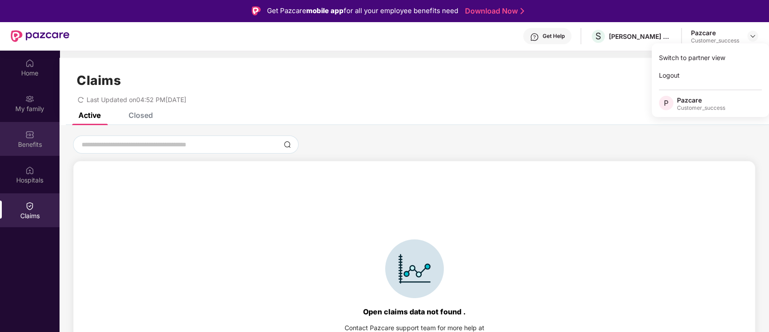
click at [38, 146] on div "Benefits" at bounding box center [30, 144] width 60 height 9
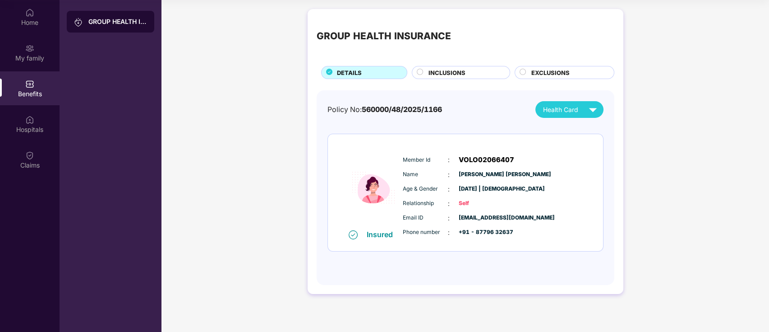
scroll to position [50, 0]
click at [427, 75] on div "INCLUSIONS" at bounding box center [464, 74] width 81 height 10
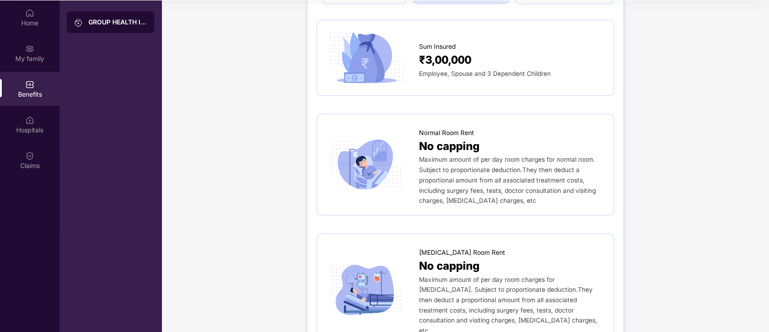
scroll to position [0, 0]
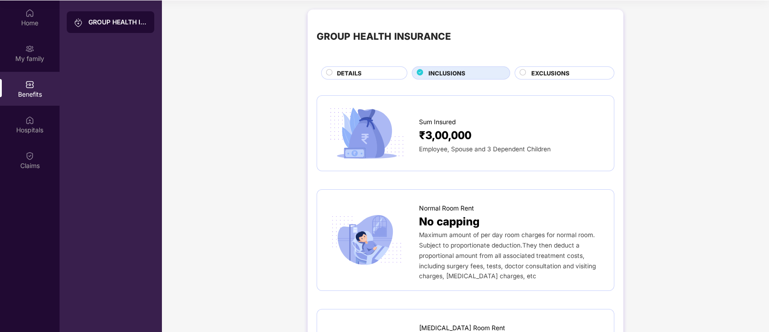
click at [567, 75] on span "EXCLUSIONS" at bounding box center [550, 73] width 38 height 9
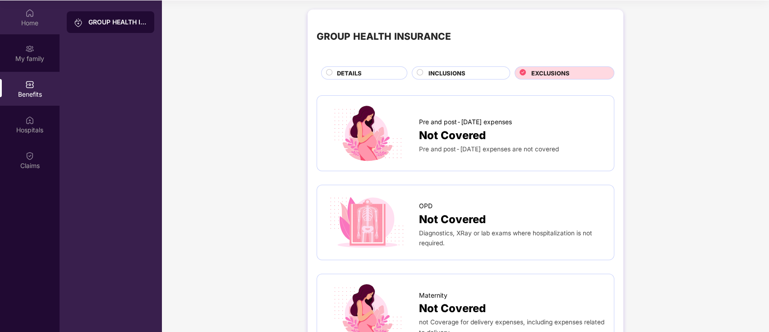
click at [31, 15] on img at bounding box center [29, 13] width 9 height 9
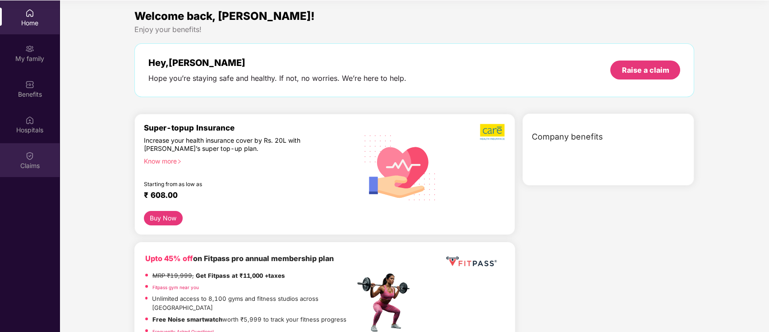
click at [28, 151] on img at bounding box center [29, 155] width 9 height 9
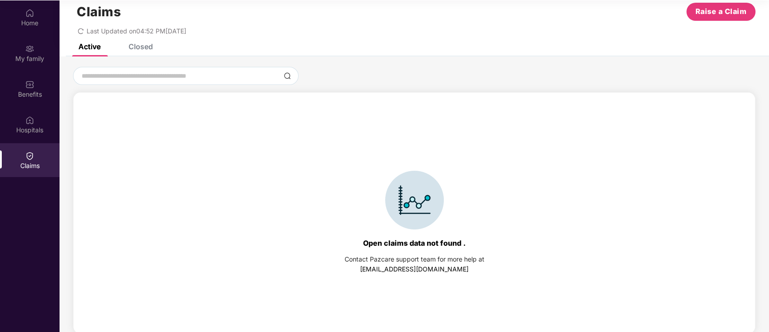
scroll to position [18, 0]
click at [139, 49] on div "Closed" at bounding box center [141, 47] width 24 height 9
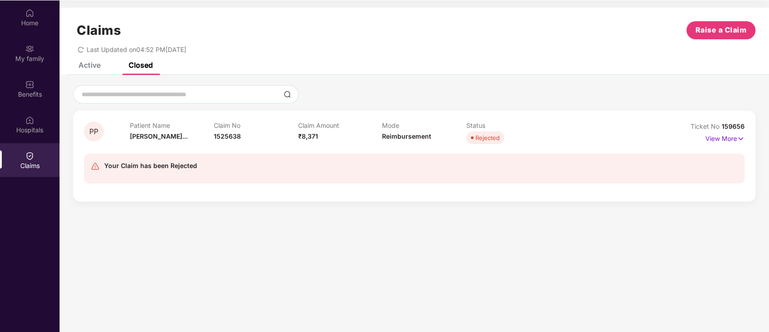
scroll to position [0, 0]
click at [43, 86] on div "Benefits" at bounding box center [30, 89] width 60 height 34
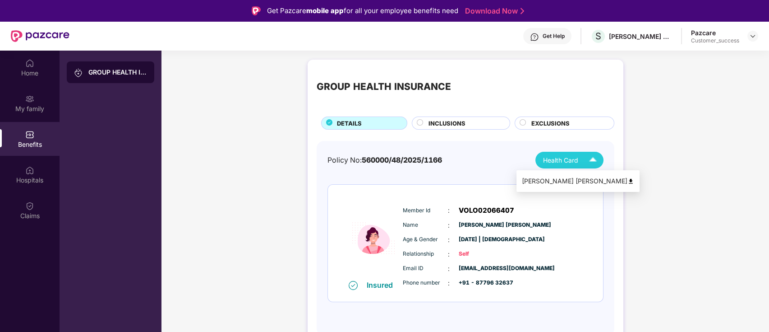
click at [587, 160] on img at bounding box center [593, 160] width 16 height 16
click at [575, 179] on div "[PERSON_NAME] [PERSON_NAME]" at bounding box center [578, 181] width 112 height 10
click at [754, 35] on img at bounding box center [752, 35] width 7 height 7
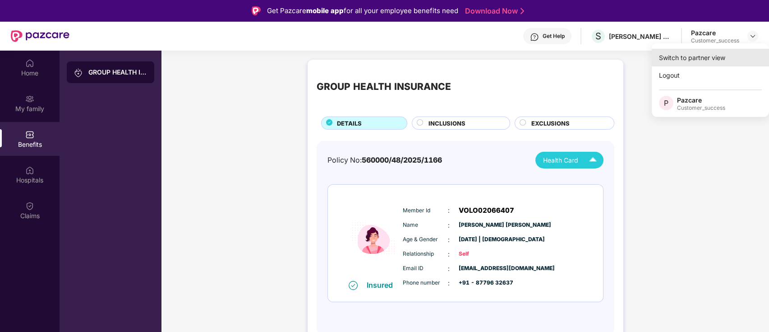
click at [702, 64] on div "Switch to partner view" at bounding box center [710, 58] width 117 height 18
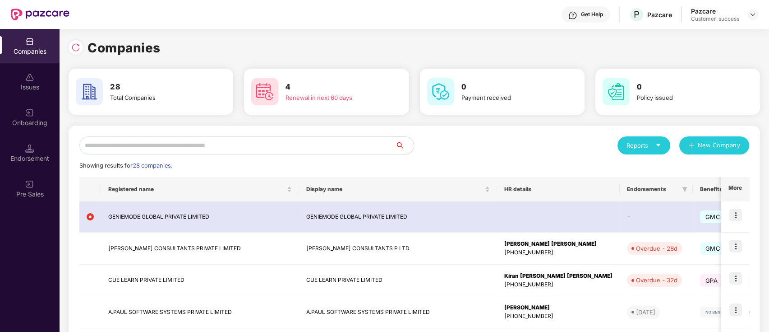
click at [333, 143] on input "text" at bounding box center [237, 145] width 316 height 18
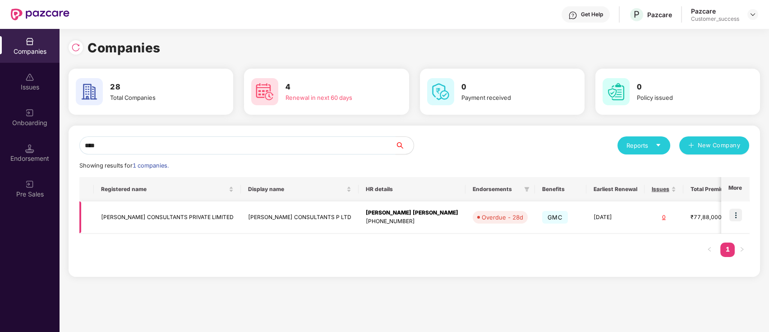
type input "****"
click at [737, 212] on img at bounding box center [735, 214] width 13 height 13
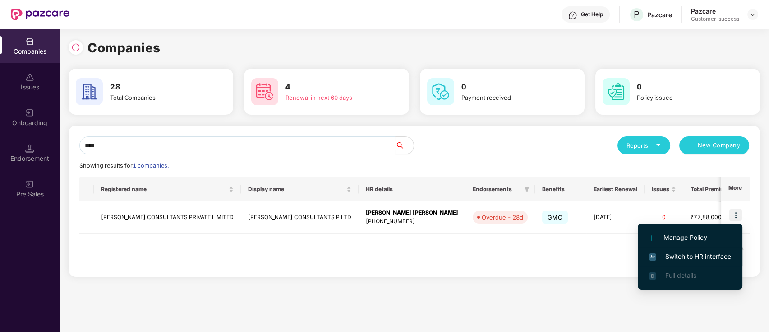
click at [705, 252] on span "Switch to HR interface" at bounding box center [690, 256] width 82 height 10
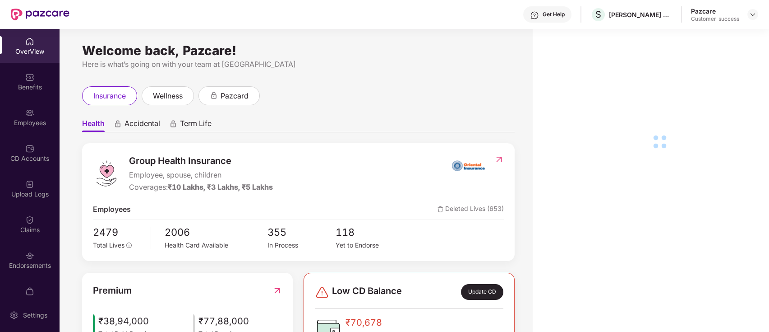
click at [25, 110] on img at bounding box center [29, 112] width 9 height 9
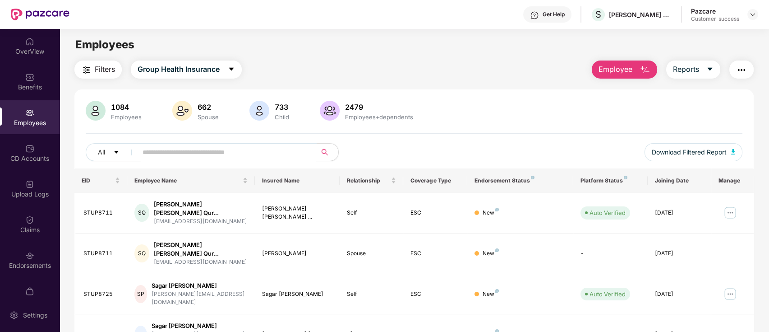
click at [189, 150] on input "text" at bounding box center [224, 152] width 162 height 14
paste input "**********"
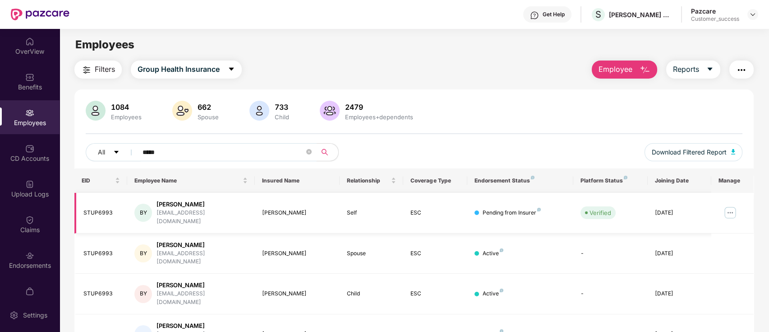
type input "*****"
click at [731, 210] on img at bounding box center [730, 212] width 14 height 14
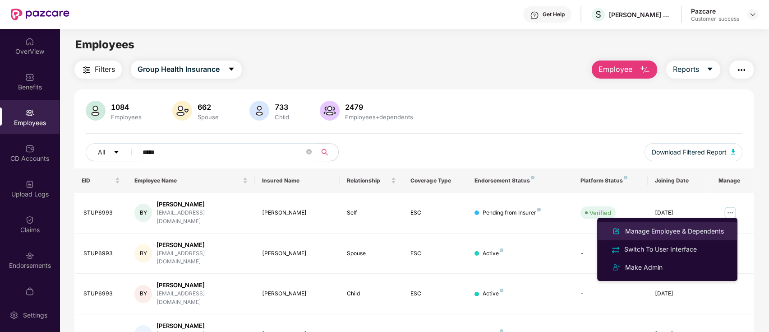
click at [664, 230] on div "Manage Employee & Dependents" at bounding box center [674, 231] width 102 height 10
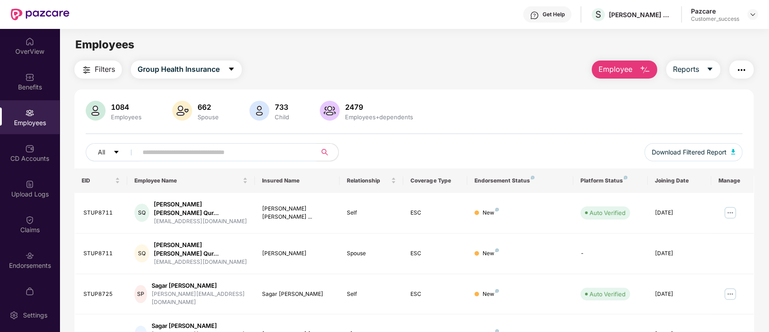
click at [218, 161] on span at bounding box center [224, 152] width 185 height 18
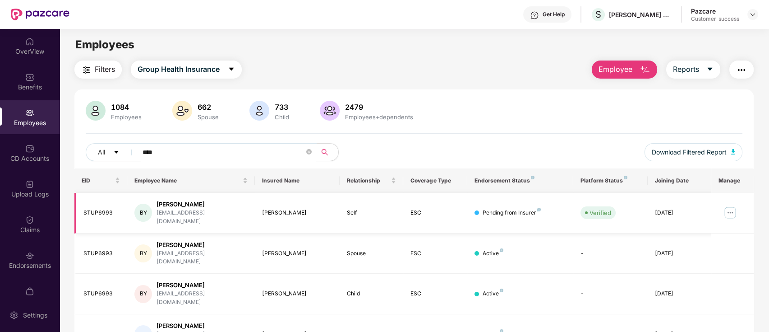
type input "****"
click at [729, 205] on img at bounding box center [730, 212] width 14 height 14
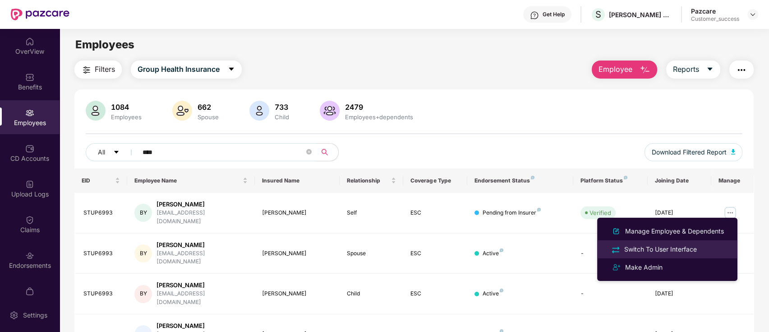
click at [669, 247] on div "Switch To User Interface" at bounding box center [660, 249] width 76 height 10
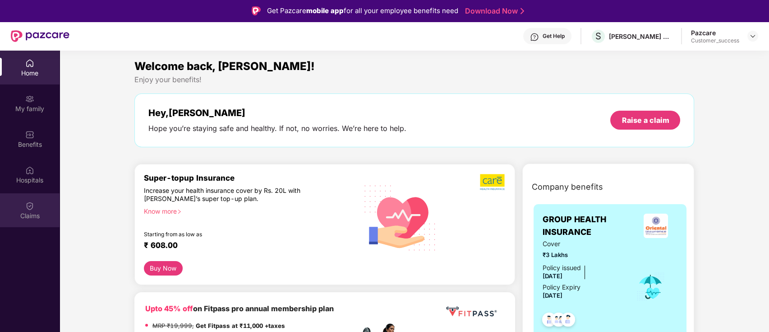
click at [32, 204] on img at bounding box center [29, 205] width 9 height 9
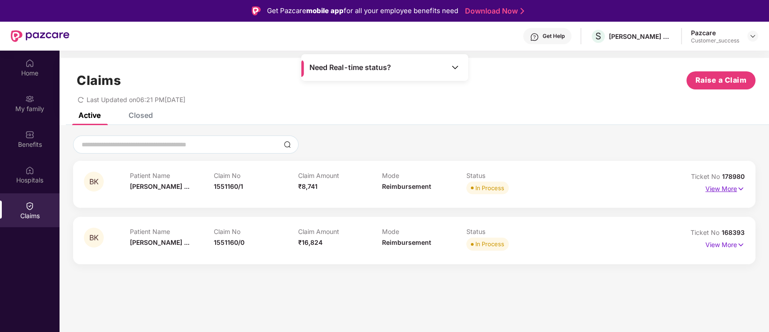
click at [733, 189] on p "View More" at bounding box center [724, 187] width 39 height 12
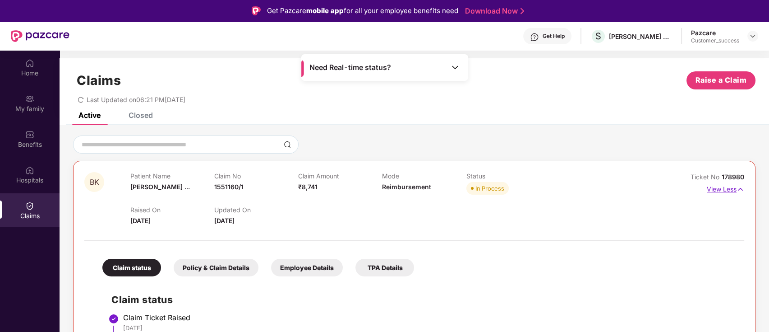
click at [735, 189] on p "View Less" at bounding box center [725, 188] width 37 height 12
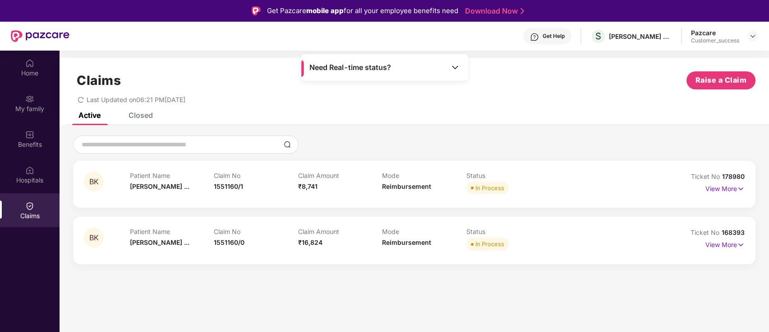
click at [212, 186] on div "Patient Name [PERSON_NAME] ..." at bounding box center [172, 183] width 84 height 25
click at [721, 243] on p "View More" at bounding box center [724, 243] width 39 height 12
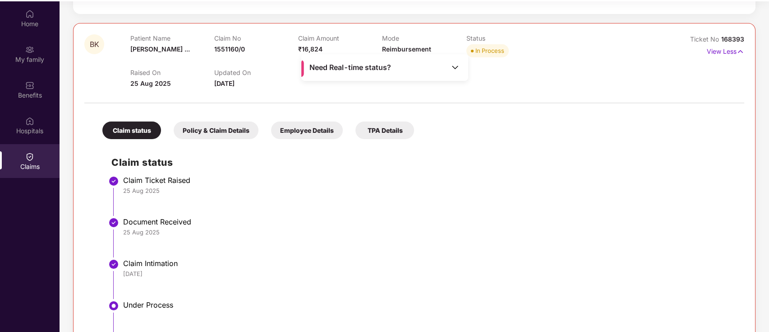
scroll to position [145, 0]
click at [394, 126] on div "TPA Details" at bounding box center [384, 130] width 59 height 18
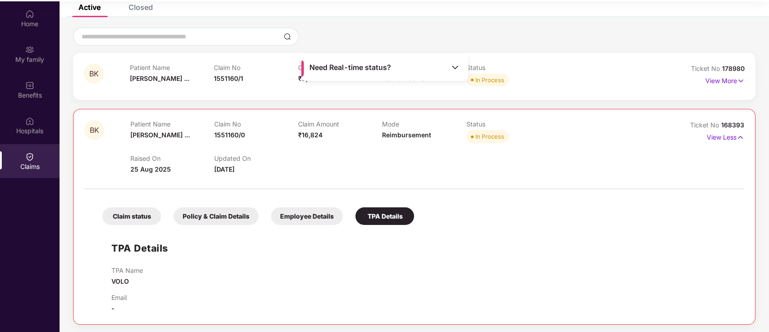
scroll to position [58, 0]
click at [113, 220] on div "Claim status" at bounding box center [131, 216] width 59 height 18
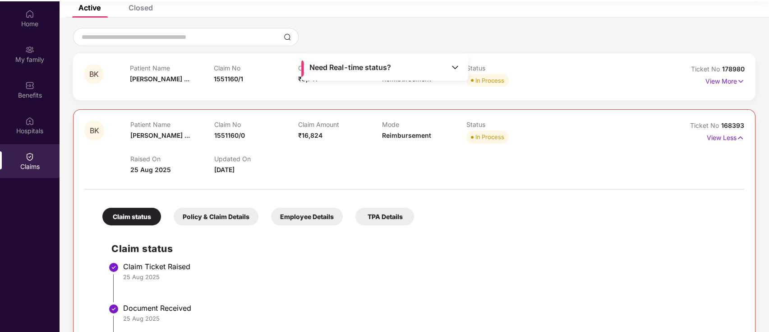
scroll to position [73, 0]
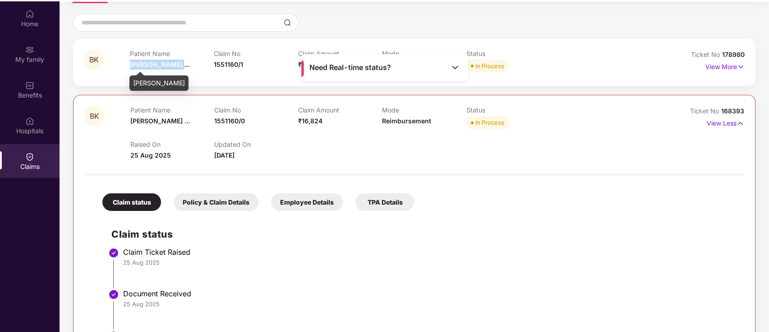
drag, startPoint x: 129, startPoint y: 64, endPoint x: 175, endPoint y: 64, distance: 45.6
click at [175, 64] on span "[PERSON_NAME] ..." at bounding box center [160, 64] width 60 height 8
copy span "[PERSON_NAME] ."
drag, startPoint x: 213, startPoint y: 118, endPoint x: 249, endPoint y: 119, distance: 35.6
click at [249, 119] on div "Claim No 1551160/0" at bounding box center [256, 118] width 84 height 25
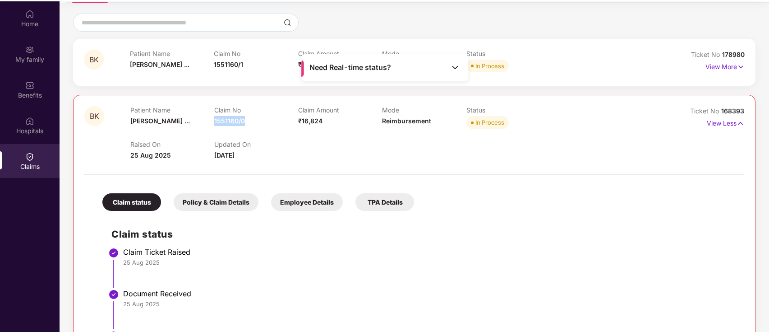
copy span "1551160/0"
click at [259, 134] on div "Raised On [DATE] Updated On [DATE]" at bounding box center [382, 145] width 504 height 29
drag, startPoint x: 387, startPoint y: 130, endPoint x: 324, endPoint y: 135, distance: 62.9
click at [324, 135] on div "Raised On [DATE] Updated On [DATE]" at bounding box center [382, 145] width 504 height 29
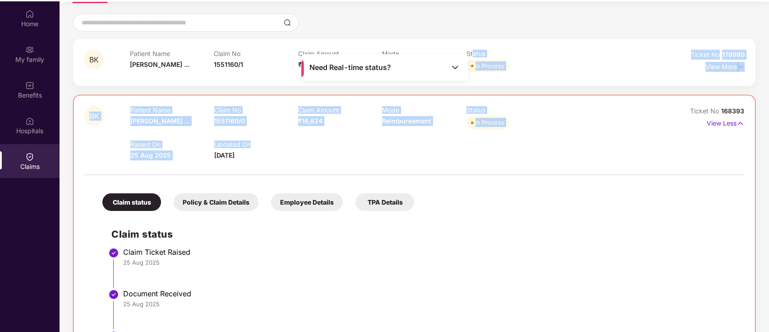
drag, startPoint x: 355, startPoint y: 145, endPoint x: 474, endPoint y: 41, distance: 157.9
click at [474, 41] on div "BK Patient Name [PERSON_NAME] ... Claim No 1551160/1 Claim Amount ₹8,741 Mode R…" at bounding box center [414, 261] width 682 height 444
click at [474, 41] on div "BK Patient Name [PERSON_NAME] ... Claim No 1551160/1 Claim Amount ₹8,741 Mode R…" at bounding box center [414, 62] width 682 height 47
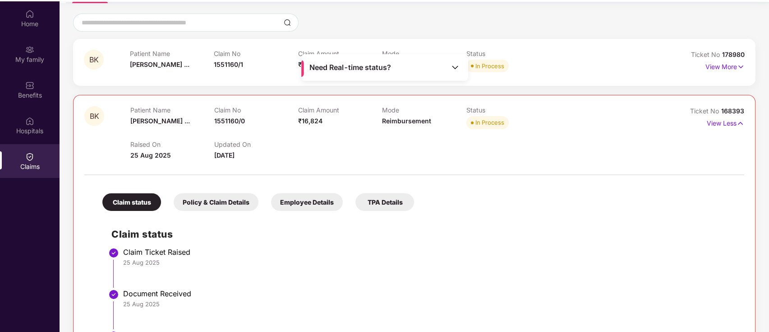
click at [423, 70] on div "Need Real-time status?" at bounding box center [384, 67] width 167 height 27
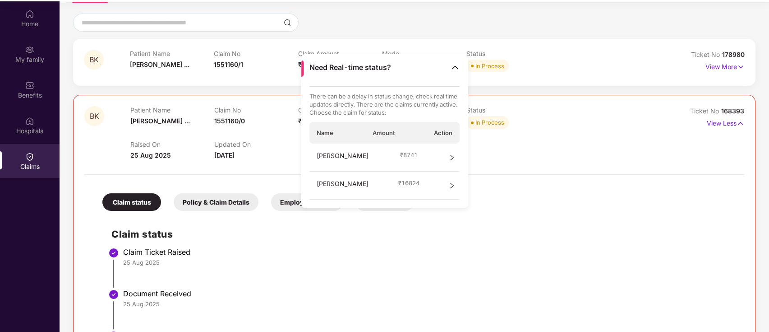
click at [525, 160] on div at bounding box center [414, 160] width 660 height 0
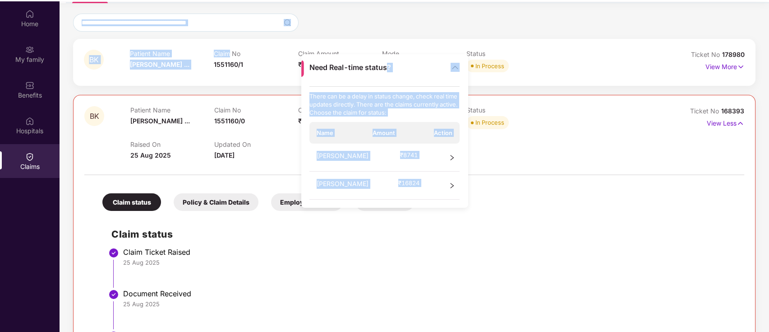
drag, startPoint x: 388, startPoint y: 66, endPoint x: 231, endPoint y: 41, distance: 158.9
click at [231, 41] on main "Need Real-time status? There can be a delay in status change, check real time u…" at bounding box center [415, 95] width 710 height 332
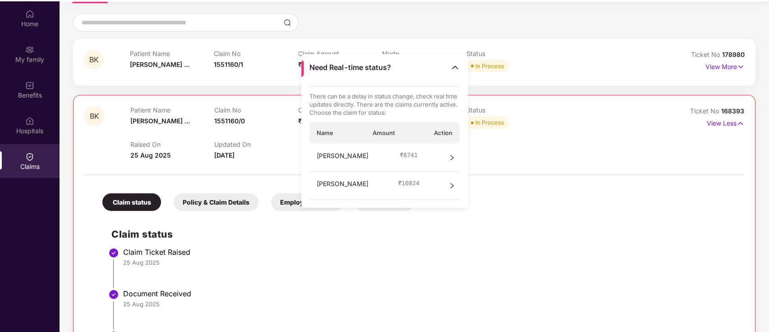
click at [304, 52] on p "Claim Amount" at bounding box center [340, 54] width 84 height 8
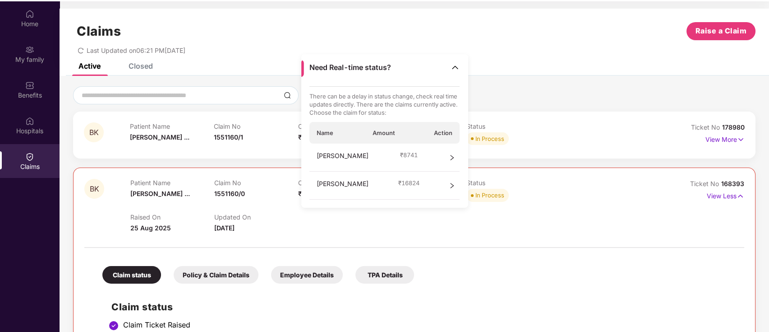
click at [538, 117] on div "BK Patient Name [PERSON_NAME] ... Claim No 1551160/1 Claim Amount ₹8,741 Mode R…" at bounding box center [414, 134] width 682 height 47
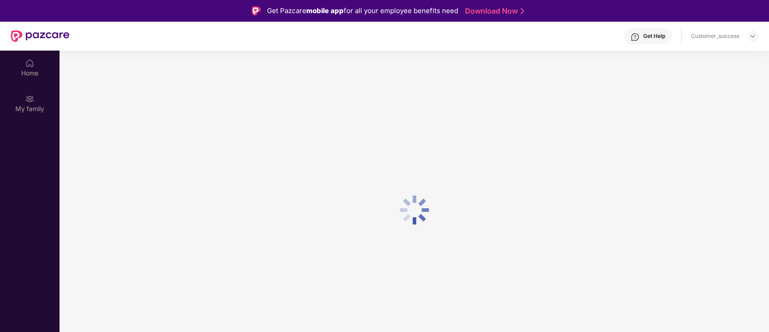
scroll to position [49, 0]
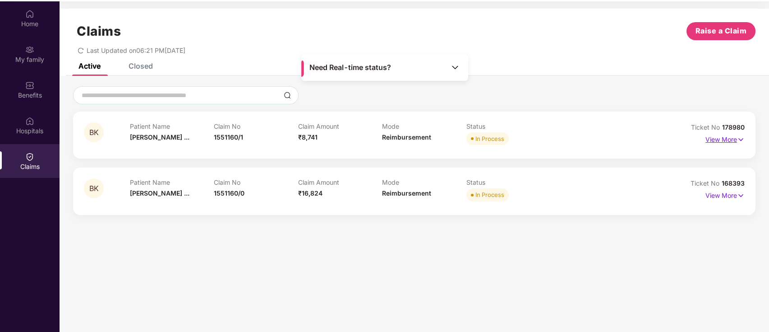
click at [737, 136] on img at bounding box center [741, 139] width 8 height 10
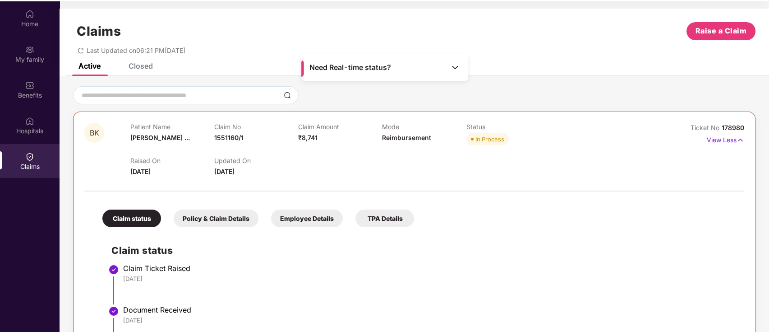
scroll to position [189, 0]
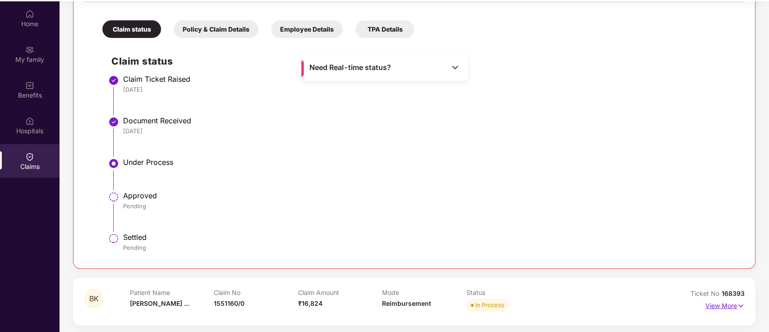
click at [730, 304] on p "View More" at bounding box center [724, 304] width 39 height 12
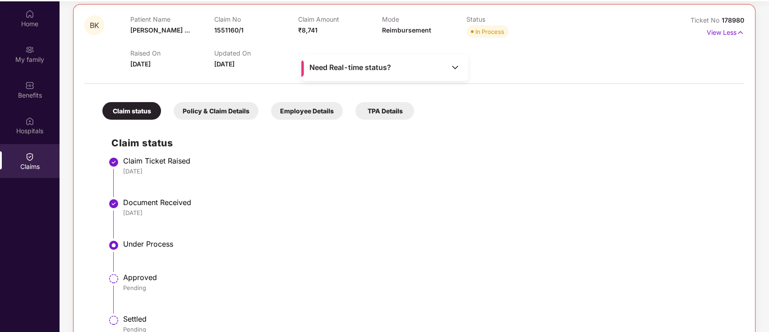
scroll to position [0, 0]
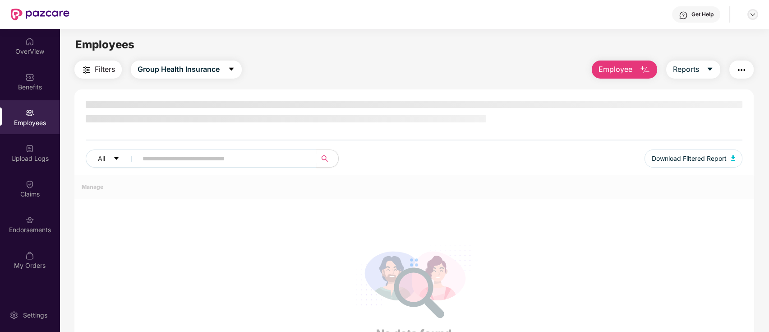
click at [755, 17] on img at bounding box center [752, 14] width 7 height 7
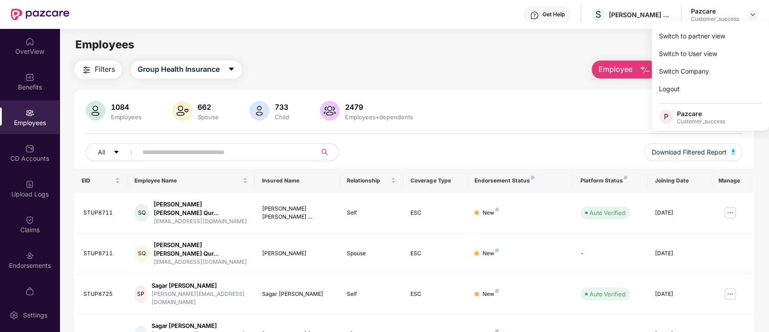
click at [702, 32] on div "Switch to partner view" at bounding box center [710, 36] width 117 height 18
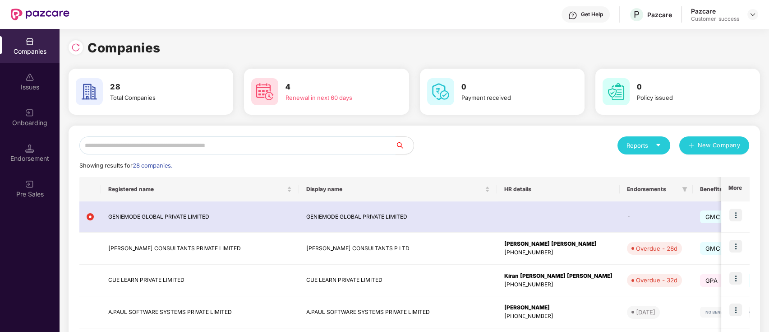
click at [260, 143] on input "text" at bounding box center [237, 145] width 316 height 18
type input "*"
click at [733, 241] on img at bounding box center [735, 246] width 13 height 13
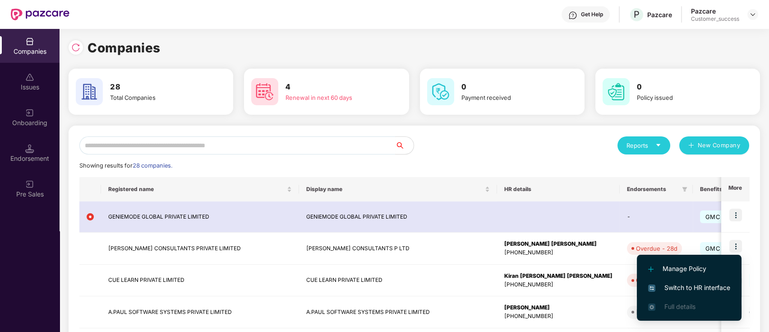
click at [709, 283] on span "Switch to HR interface" at bounding box center [689, 287] width 82 height 10
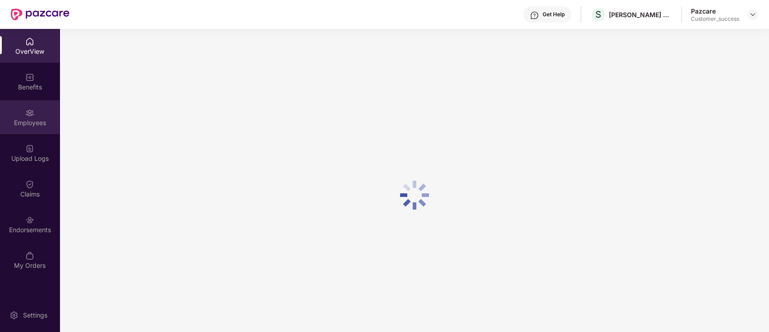
click at [12, 115] on div "Employees" at bounding box center [30, 117] width 60 height 34
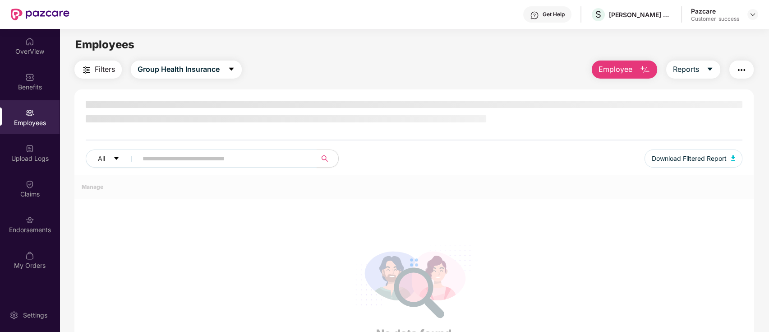
click at [172, 159] on input "text" at bounding box center [224, 159] width 162 height 14
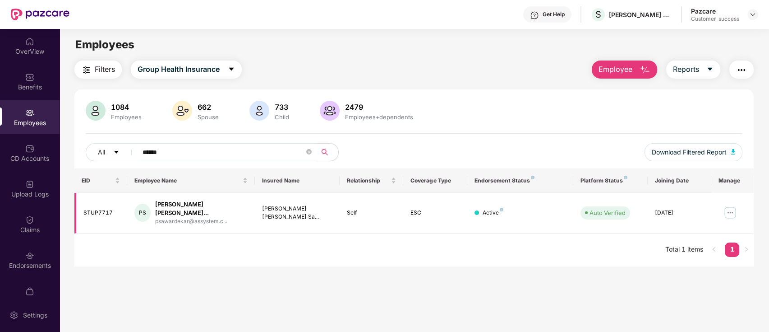
type input "******"
click at [733, 210] on img at bounding box center [730, 212] width 14 height 14
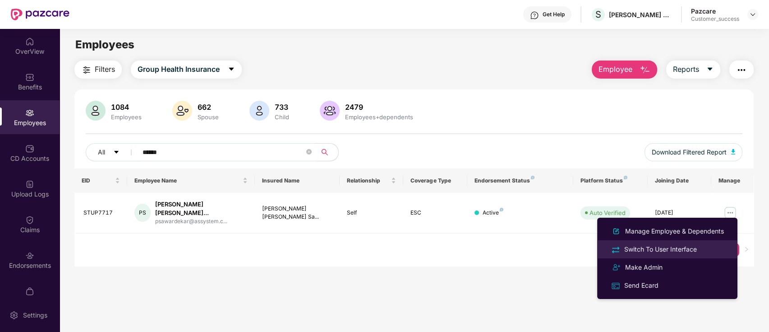
click at [707, 248] on div "Switch To User Interface" at bounding box center [667, 249] width 117 height 10
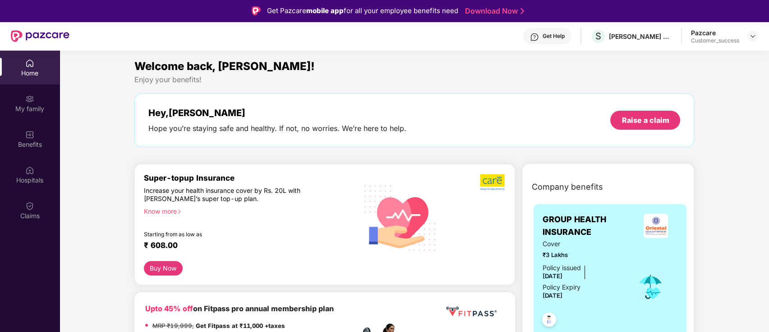
click at [33, 207] on img at bounding box center [29, 205] width 9 height 9
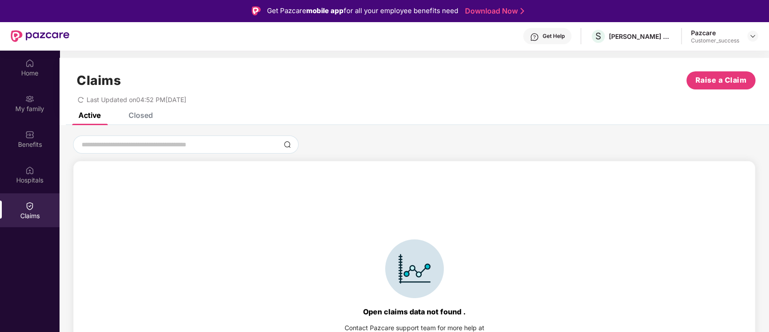
click at [148, 110] on div "Claims Raise a Claim Last Updated on 04:52 PM, 07 Aug 2025" at bounding box center [415, 85] width 710 height 55
click at [147, 113] on div "Closed" at bounding box center [141, 115] width 24 height 9
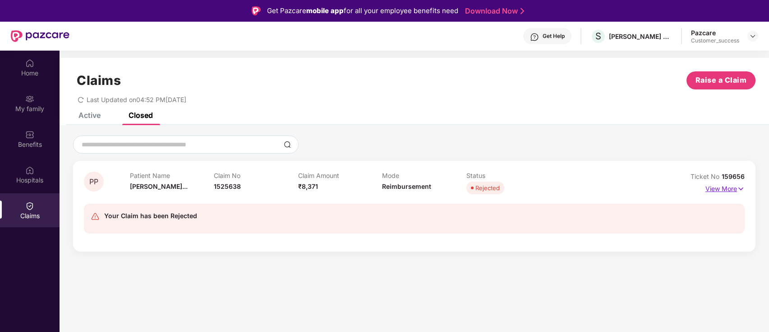
click at [722, 191] on p "View More" at bounding box center [724, 187] width 39 height 12
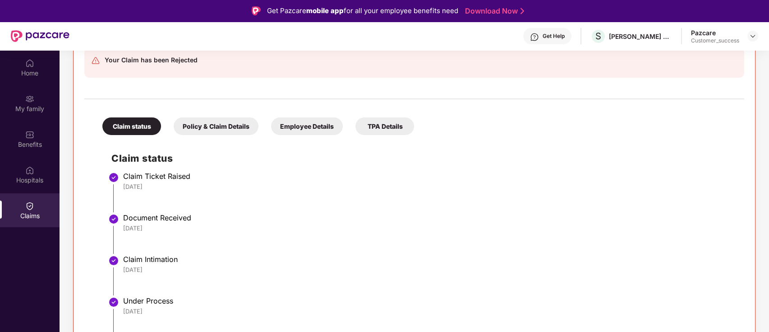
scroll to position [183, 0]
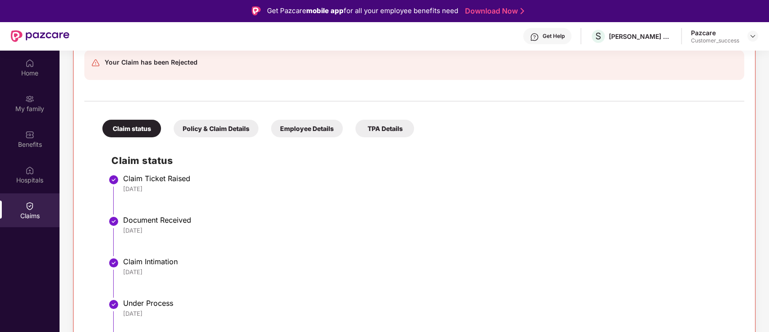
click at [217, 128] on div "Policy & Claim Details" at bounding box center [216, 129] width 85 height 18
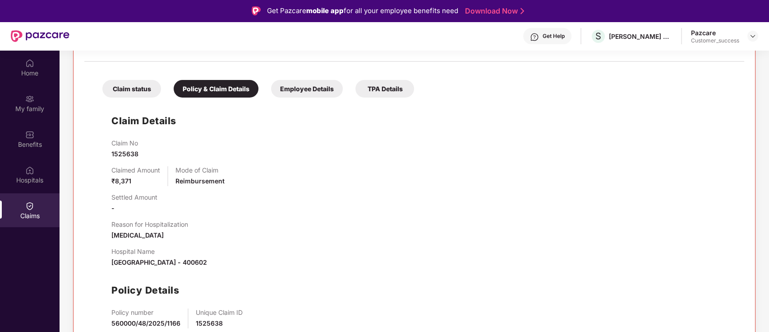
scroll to position [221, 0]
click at [310, 87] on div "Employee Details" at bounding box center [307, 90] width 72 height 18
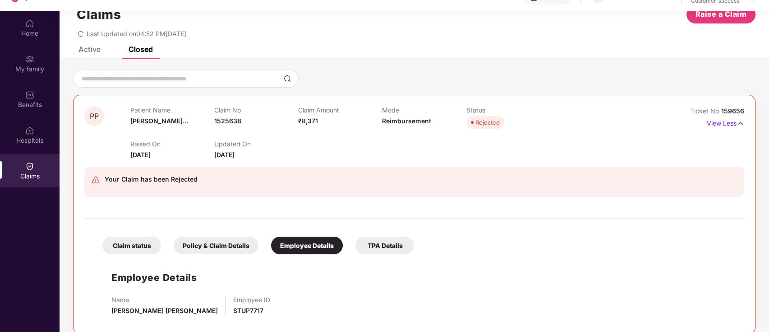
scroll to position [50, 0]
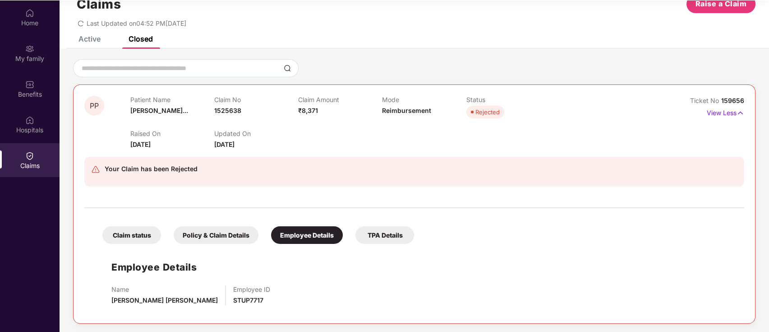
click at [393, 233] on div "TPA Details" at bounding box center [384, 235] width 59 height 18
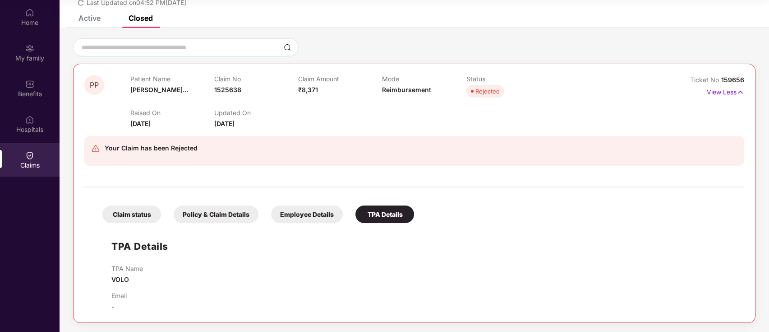
scroll to position [49, 0]
click at [134, 218] on div "Claim status" at bounding box center [131, 216] width 59 height 18
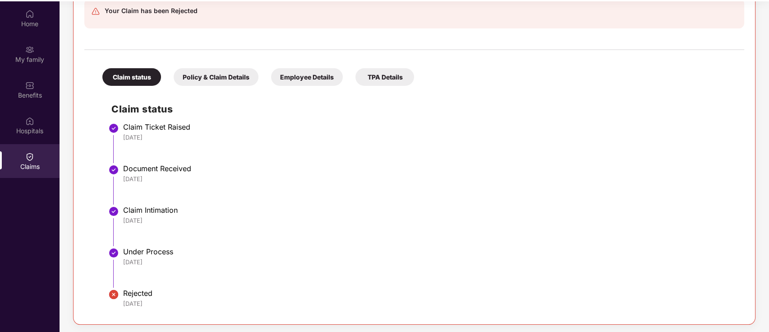
scroll to position [0, 0]
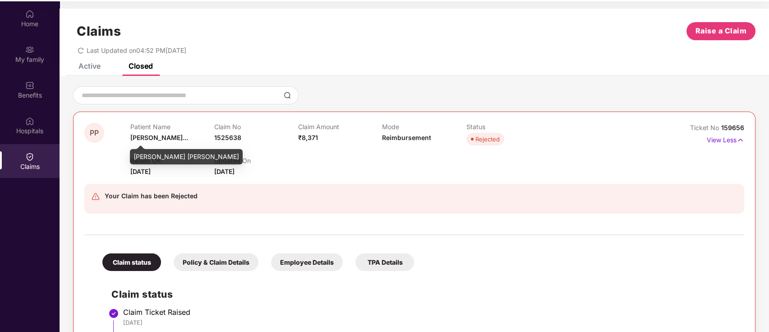
click at [131, 140] on span "[PERSON_NAME]..." at bounding box center [159, 138] width 58 height 8
click at [134, 139] on span "[PERSON_NAME]..." at bounding box center [159, 138] width 58 height 8
drag, startPoint x: 141, startPoint y: 129, endPoint x: 129, endPoint y: 138, distance: 14.9
click at [129, 138] on div "PP Patient Name Prajakta Prad... Claim No 1525638 Claim Amount ₹8,371 Mode Reim…" at bounding box center [359, 150] width 550 height 54
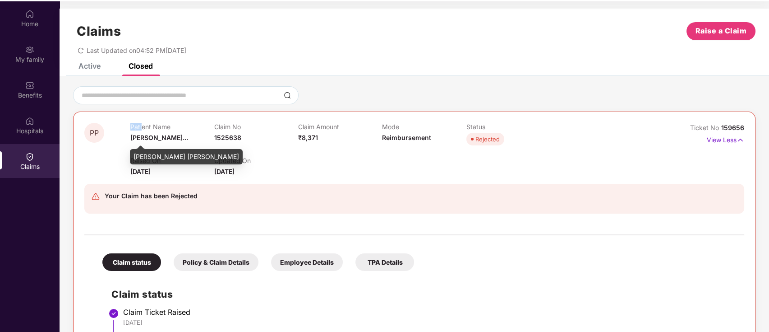
click at [129, 138] on div "PP" at bounding box center [107, 150] width 46 height 54
click at [144, 155] on div "[PERSON_NAME] [PERSON_NAME]" at bounding box center [186, 156] width 113 height 15
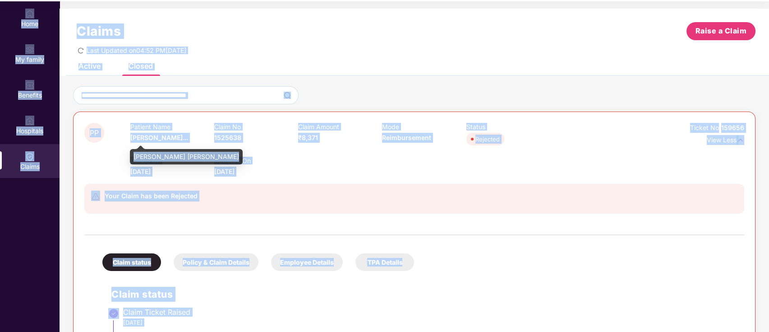
click at [144, 155] on div "[PERSON_NAME] [PERSON_NAME]" at bounding box center [186, 156] width 113 height 15
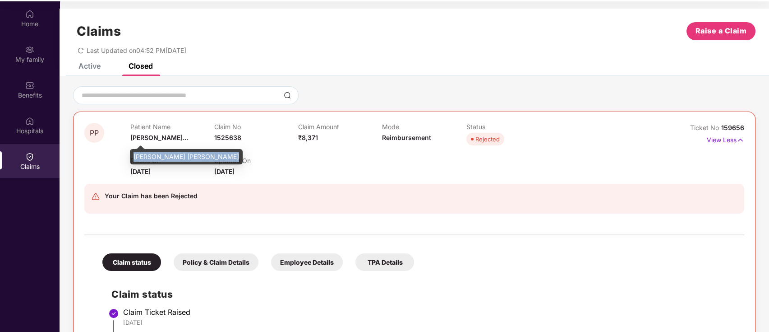
drag, startPoint x: 133, startPoint y: 157, endPoint x: 225, endPoint y: 157, distance: 91.6
click at [225, 157] on div "[PERSON_NAME] [PERSON_NAME]" at bounding box center [186, 156] width 113 height 15
copy div "[PERSON_NAME] [PERSON_NAME]"
click at [221, 132] on div "Claim No 1525638" at bounding box center [256, 135] width 84 height 25
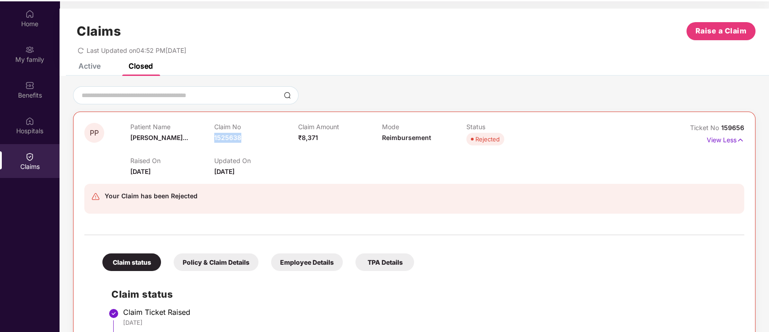
copy span "1525638"
drag, startPoint x: 301, startPoint y: 138, endPoint x: 326, endPoint y: 138, distance: 24.4
click at [326, 138] on div "Claim Amount ₹8,371" at bounding box center [340, 135] width 84 height 25
copy span "8,371"
click at [44, 18] on div "Home" at bounding box center [30, 18] width 60 height 34
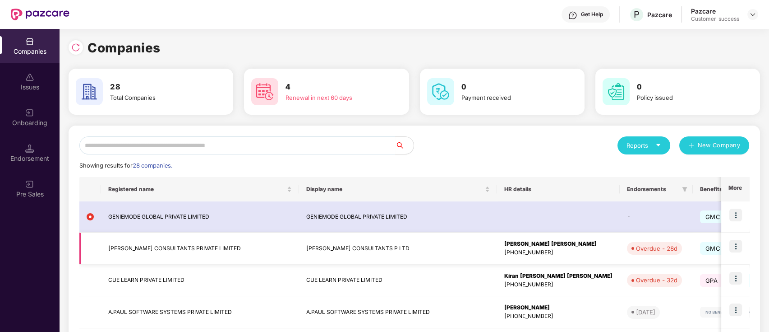
click at [742, 244] on img at bounding box center [735, 246] width 13 height 13
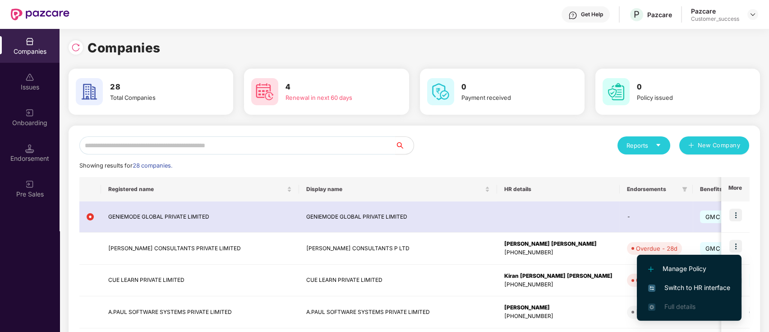
click at [695, 287] on span "Switch to HR interface" at bounding box center [689, 287] width 82 height 10
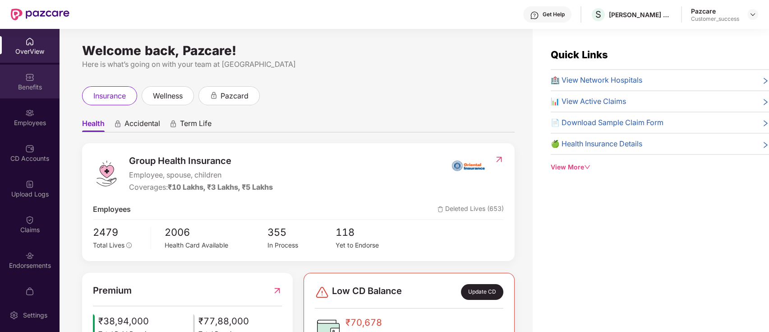
click at [25, 85] on div "Benefits" at bounding box center [30, 87] width 60 height 9
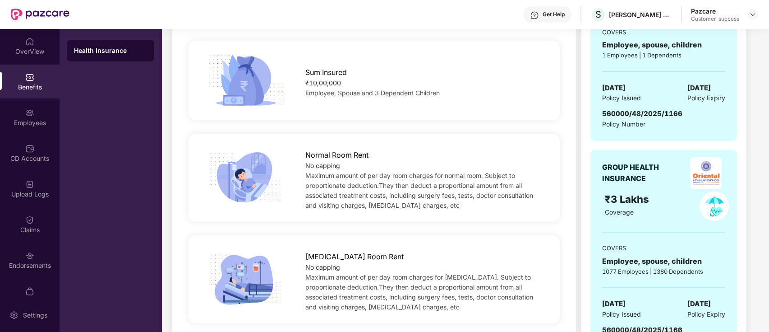
scroll to position [118, 0]
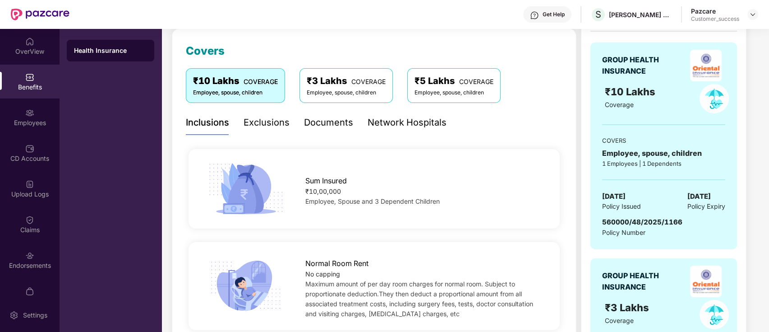
click at [326, 121] on div "Documents" at bounding box center [328, 122] width 49 height 14
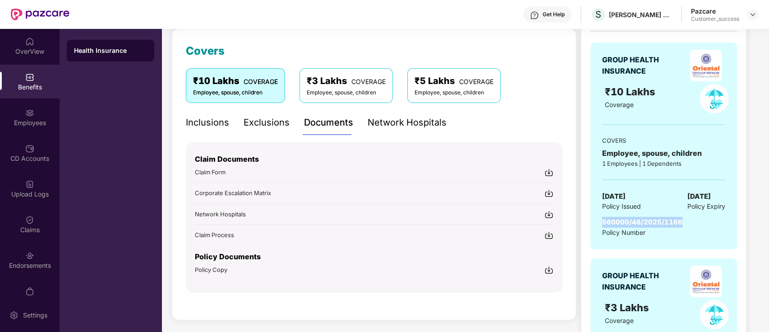
drag, startPoint x: 599, startPoint y: 222, endPoint x: 687, endPoint y: 222, distance: 87.5
click at [687, 222] on div "GROUP HEALTH INSURANCE ₹10 Lakhs Coverage COVERS Employee, spouse, children 1 E…" at bounding box center [663, 145] width 147 height 207
copy span "560000/48/2025/1166"
